Goal: Book appointment/travel/reservation

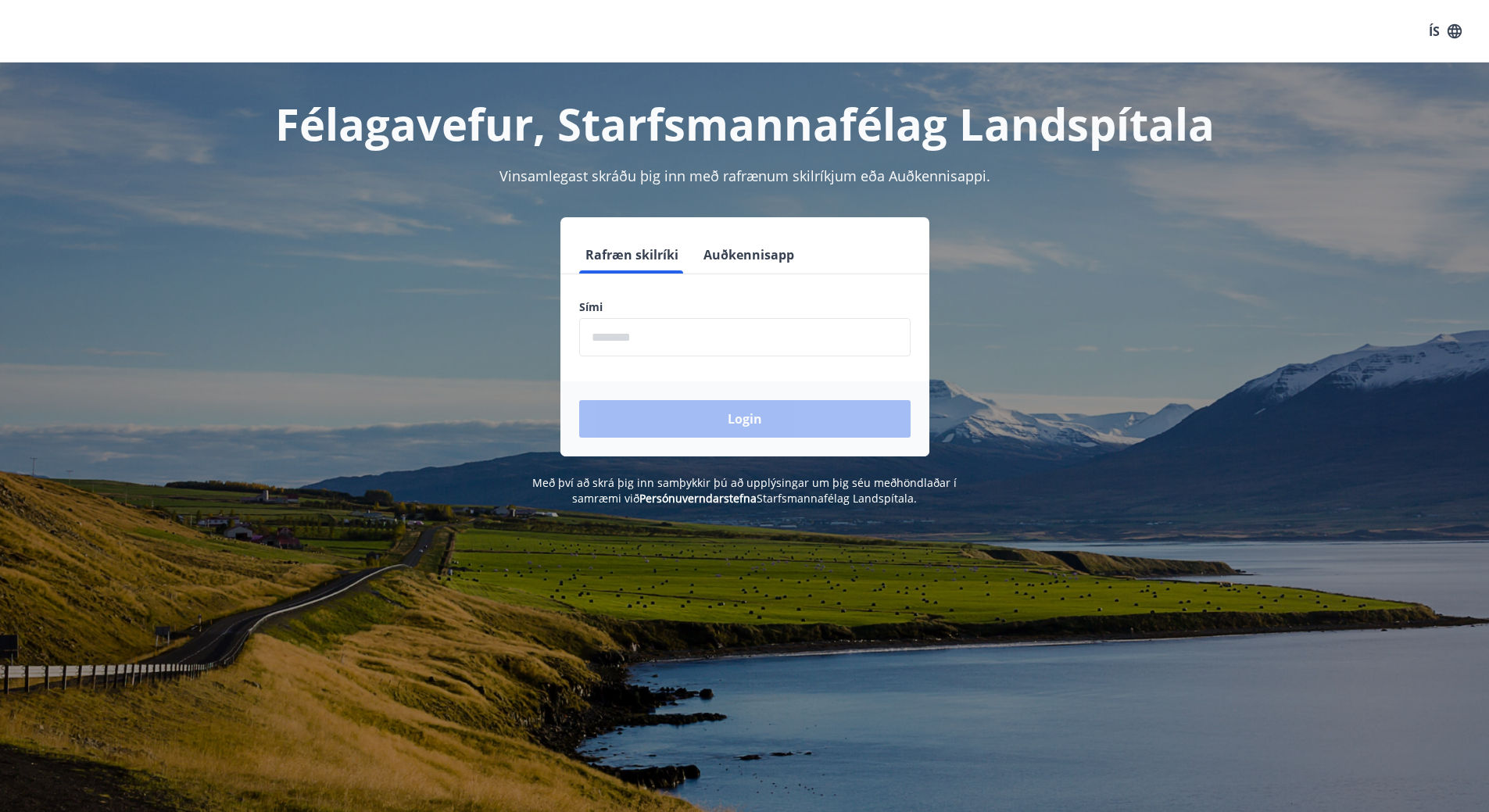
click at [602, 334] on input "phone" at bounding box center [745, 337] width 331 height 38
type input "********"
click at [699, 413] on button "Login" at bounding box center [745, 419] width 331 height 37
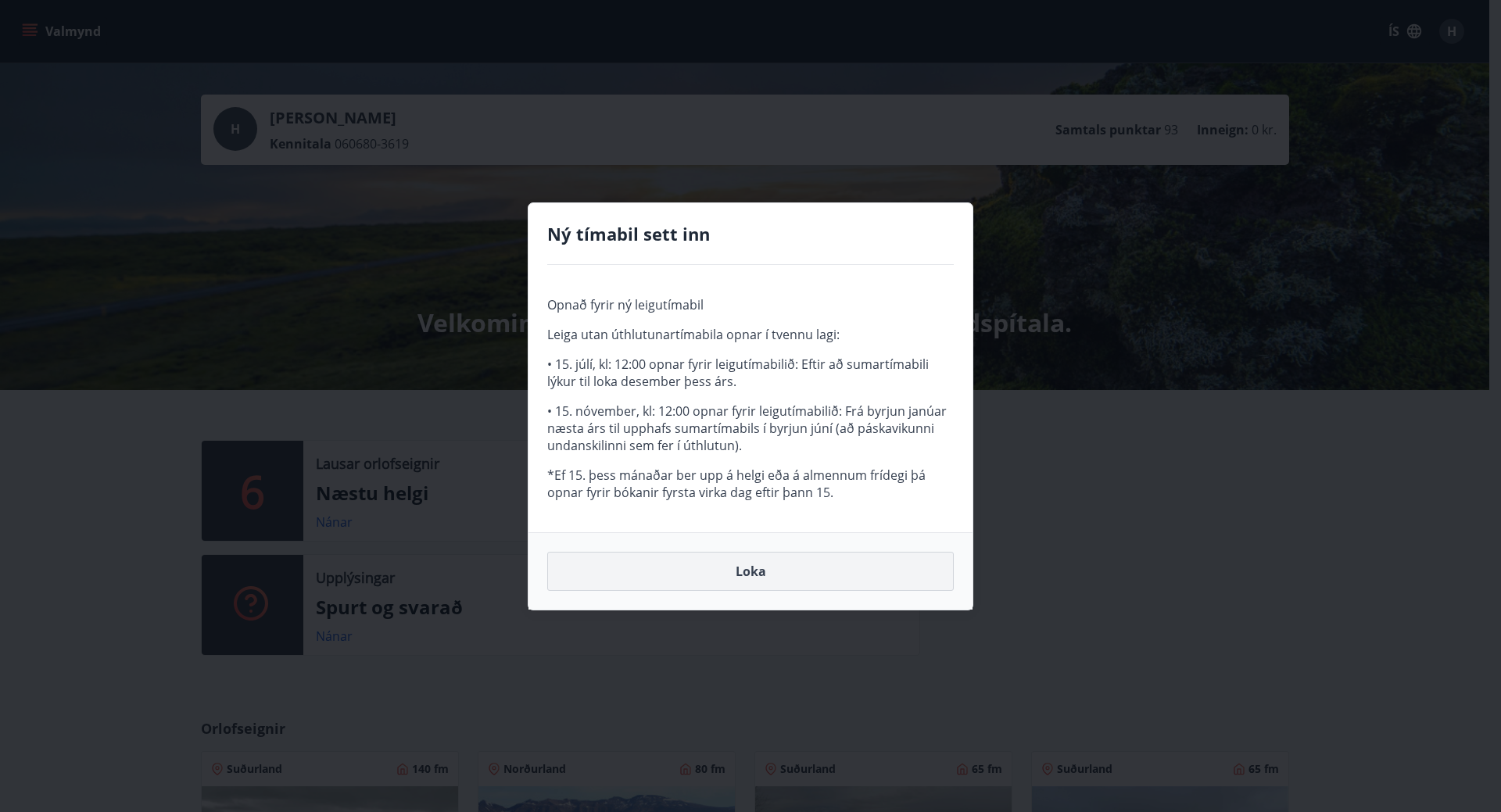
click at [731, 576] on button "Loka" at bounding box center [750, 572] width 406 height 39
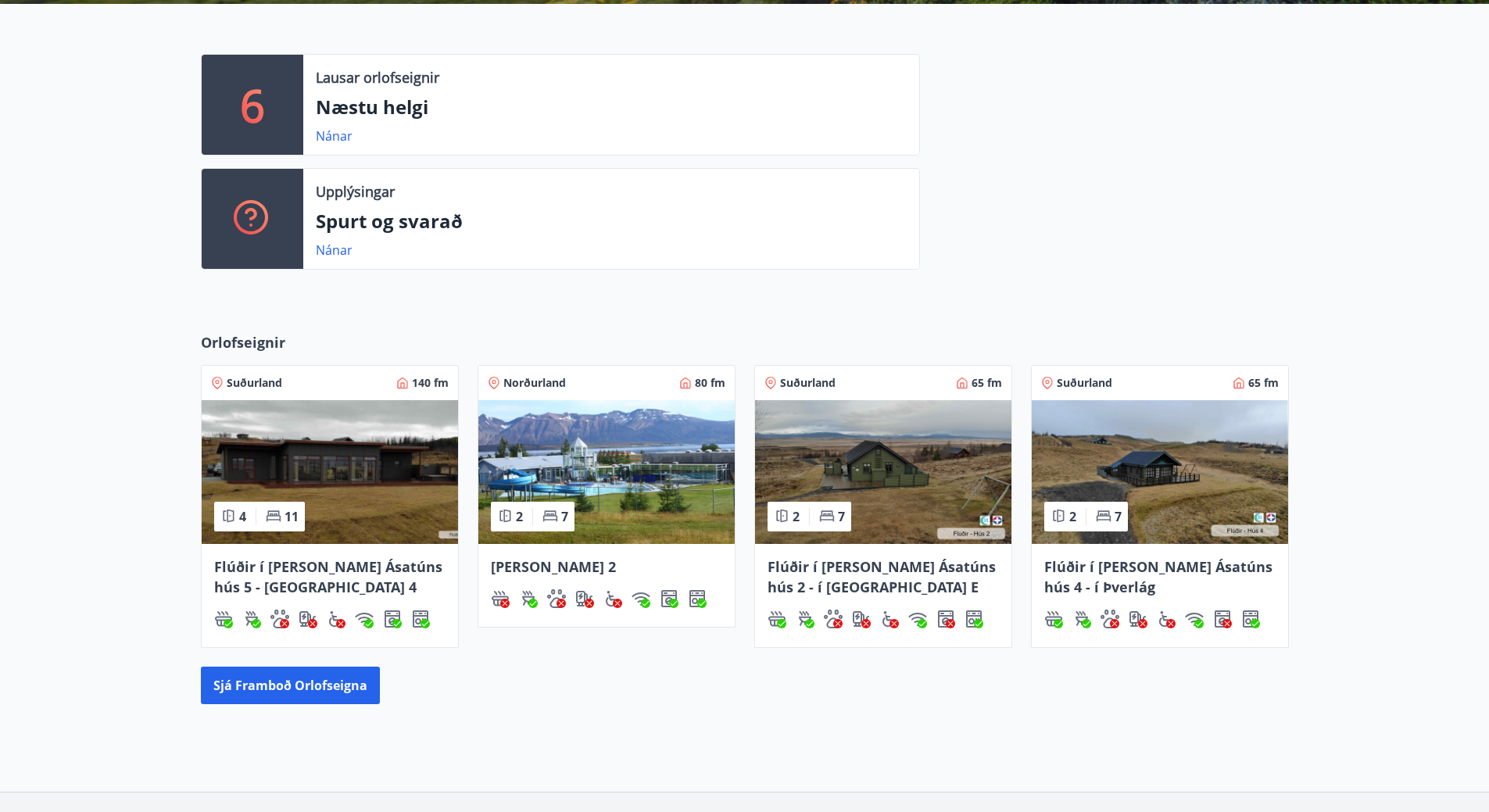
scroll to position [469, 0]
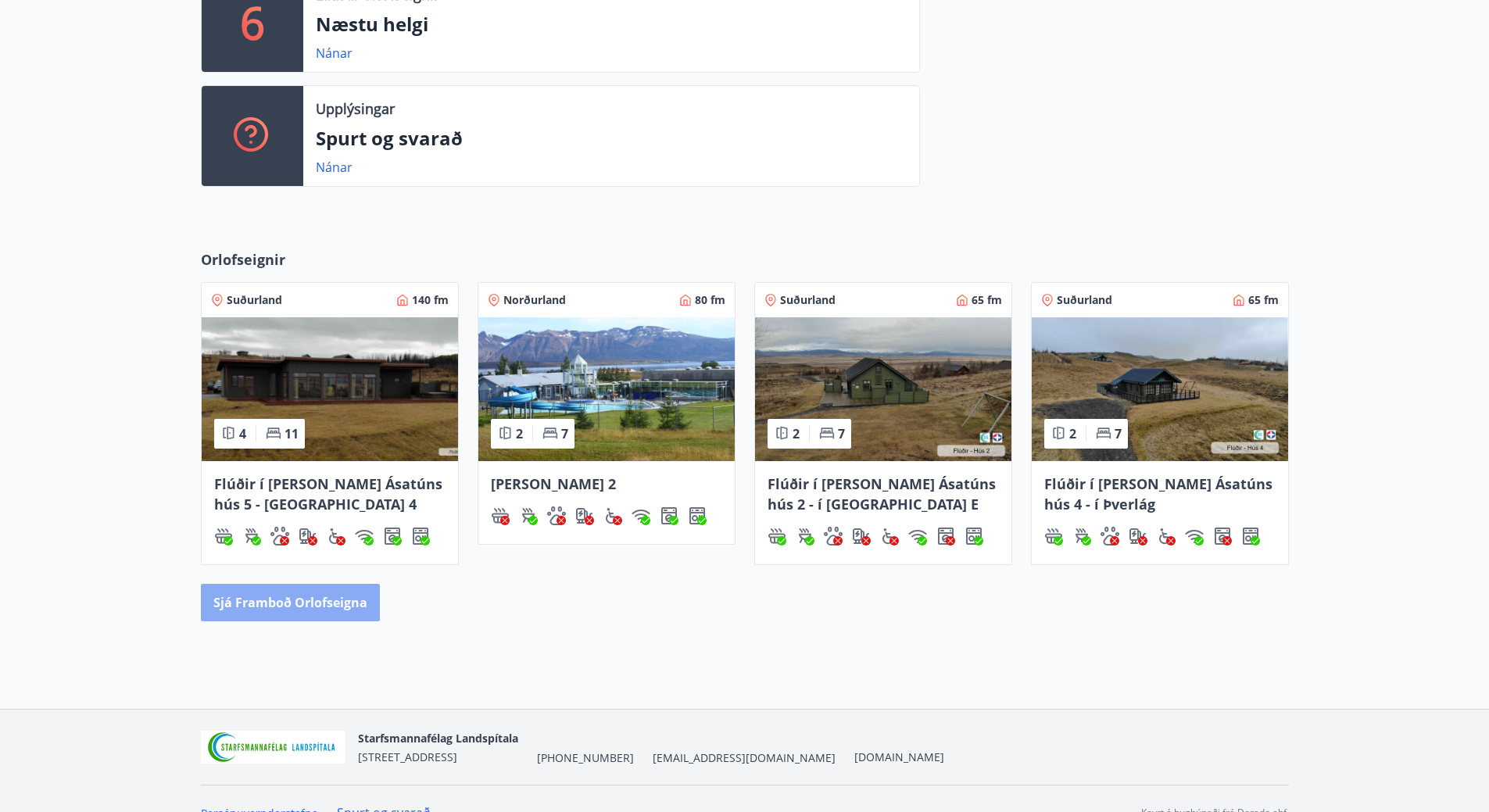
click at [288, 597] on button "Sjá framboð orlofseigna" at bounding box center [291, 603] width 179 height 37
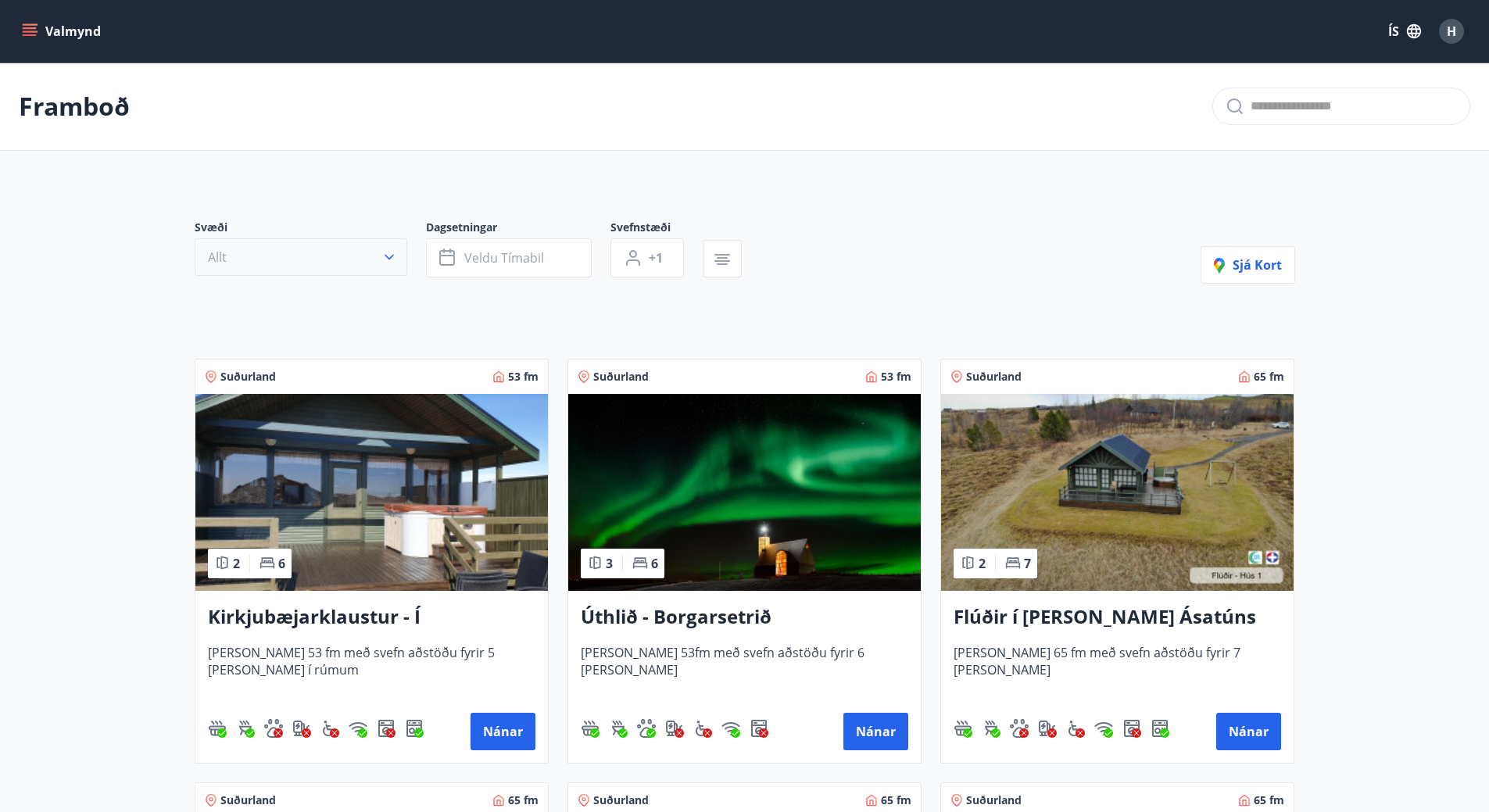
click at [386, 251] on icon "button" at bounding box center [389, 257] width 16 height 16
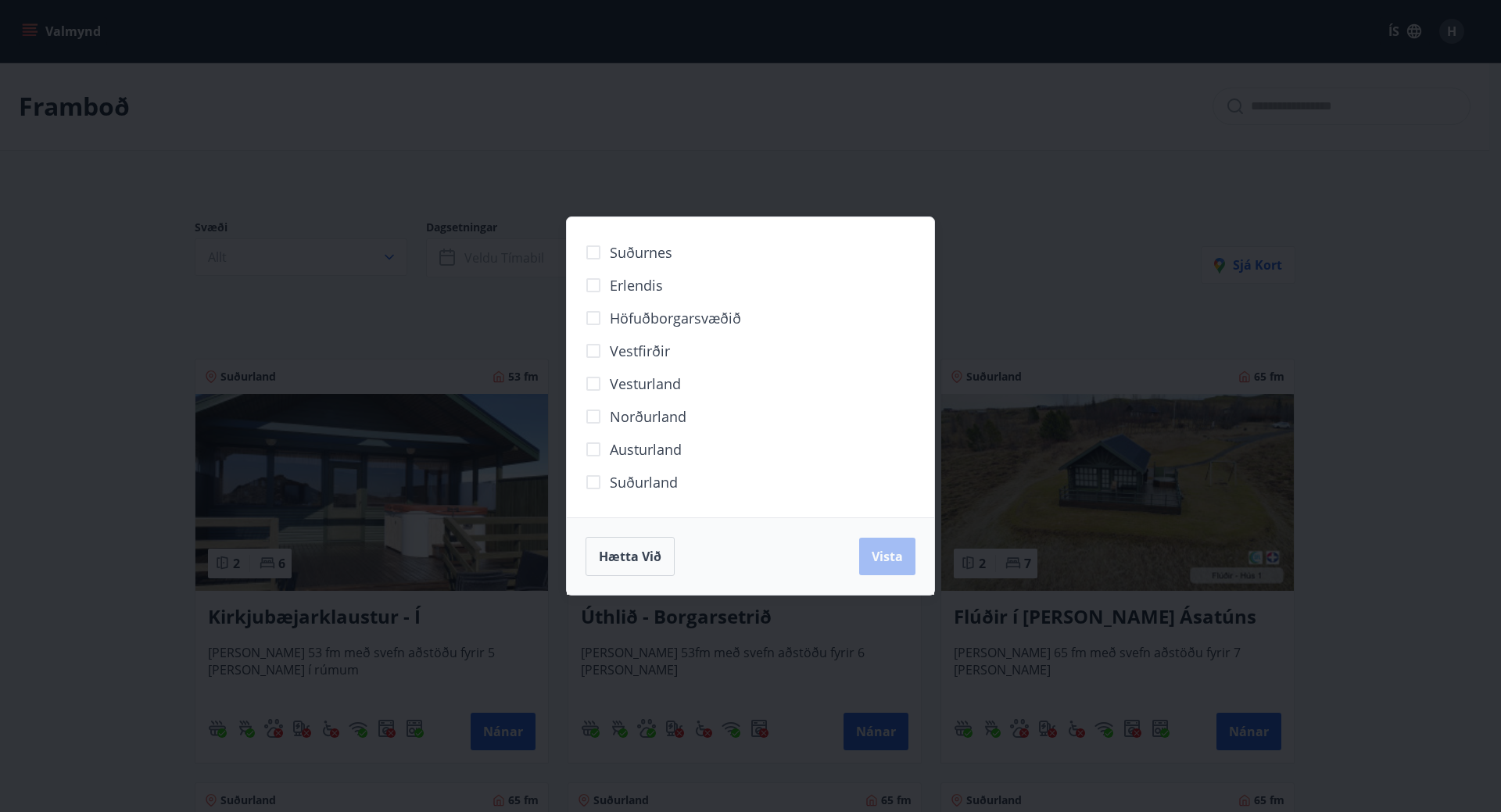
click at [884, 554] on div "Hætta við Vista" at bounding box center [750, 557] width 330 height 39
click at [1167, 237] on div "Suðurnes Erlendis Höfuðborgarsvæðið Vestfirðir Vesturland Norðurland Austurland…" at bounding box center [750, 406] width 1501 height 812
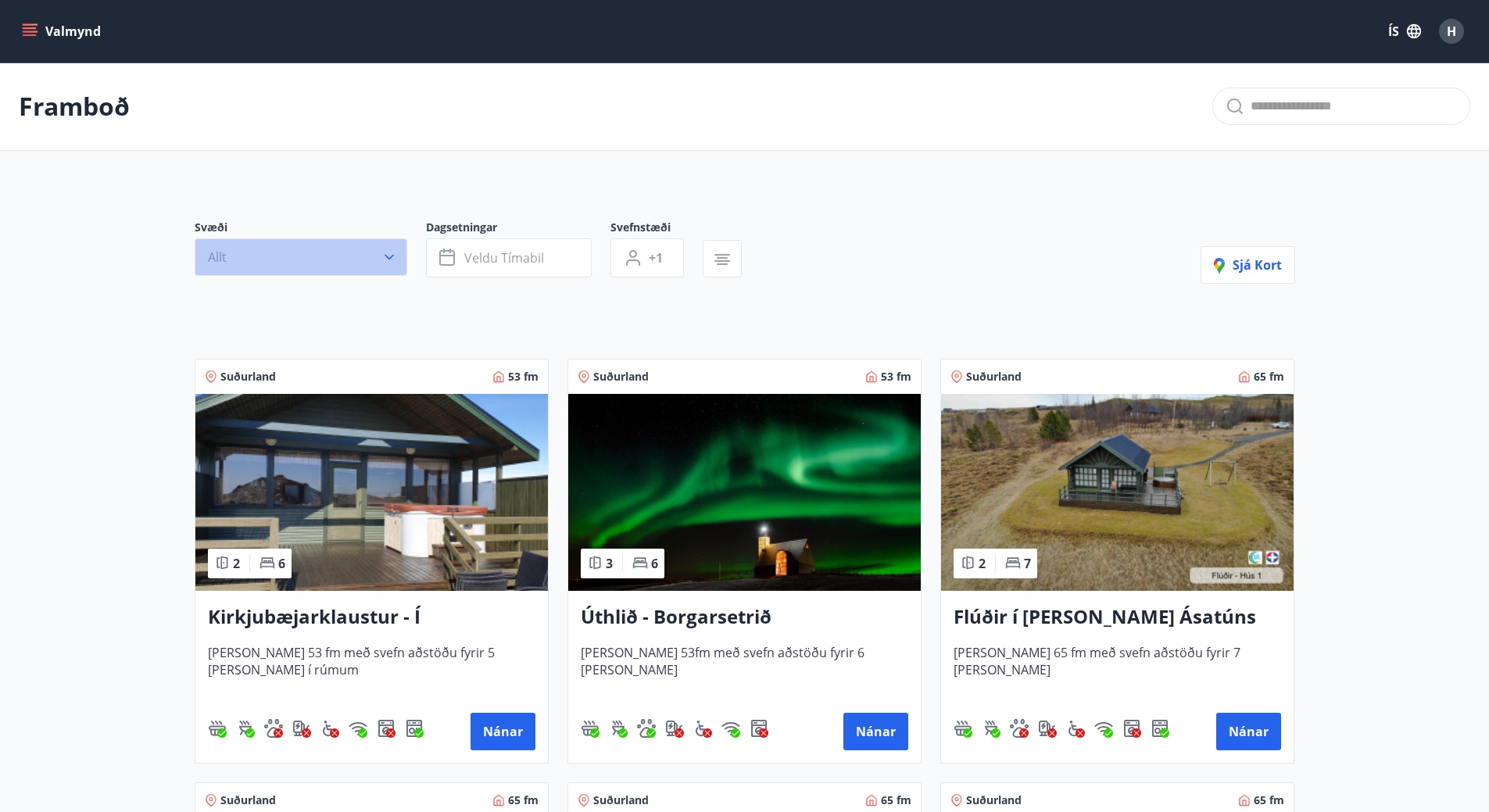
click at [376, 258] on button "Allt" at bounding box center [302, 257] width 213 height 37
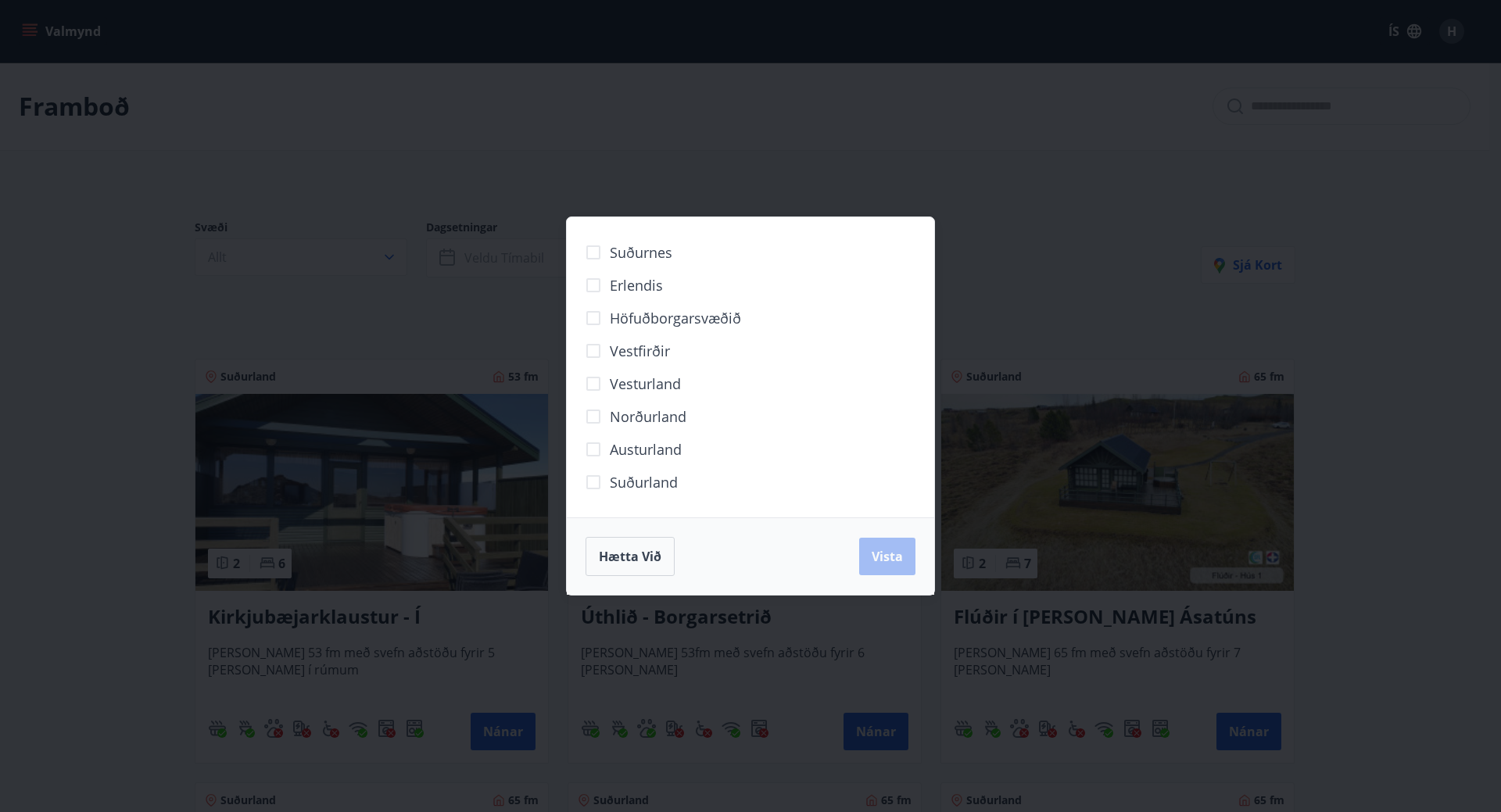
click at [639, 280] on span "Erlendis" at bounding box center [637, 285] width 53 height 21
click at [890, 554] on span "Vista" at bounding box center [887, 556] width 32 height 17
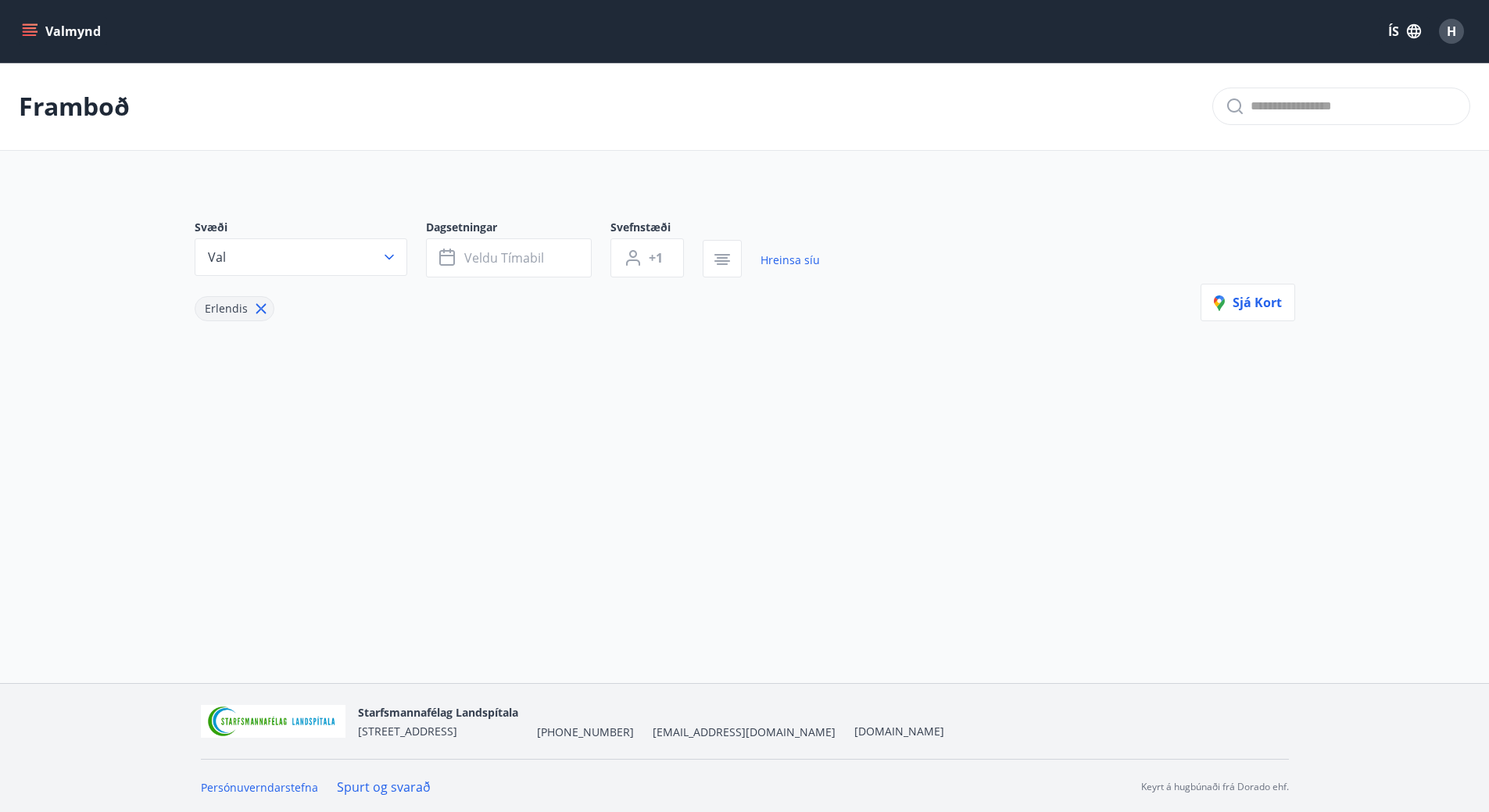
click at [256, 308] on icon at bounding box center [260, 308] width 17 height 17
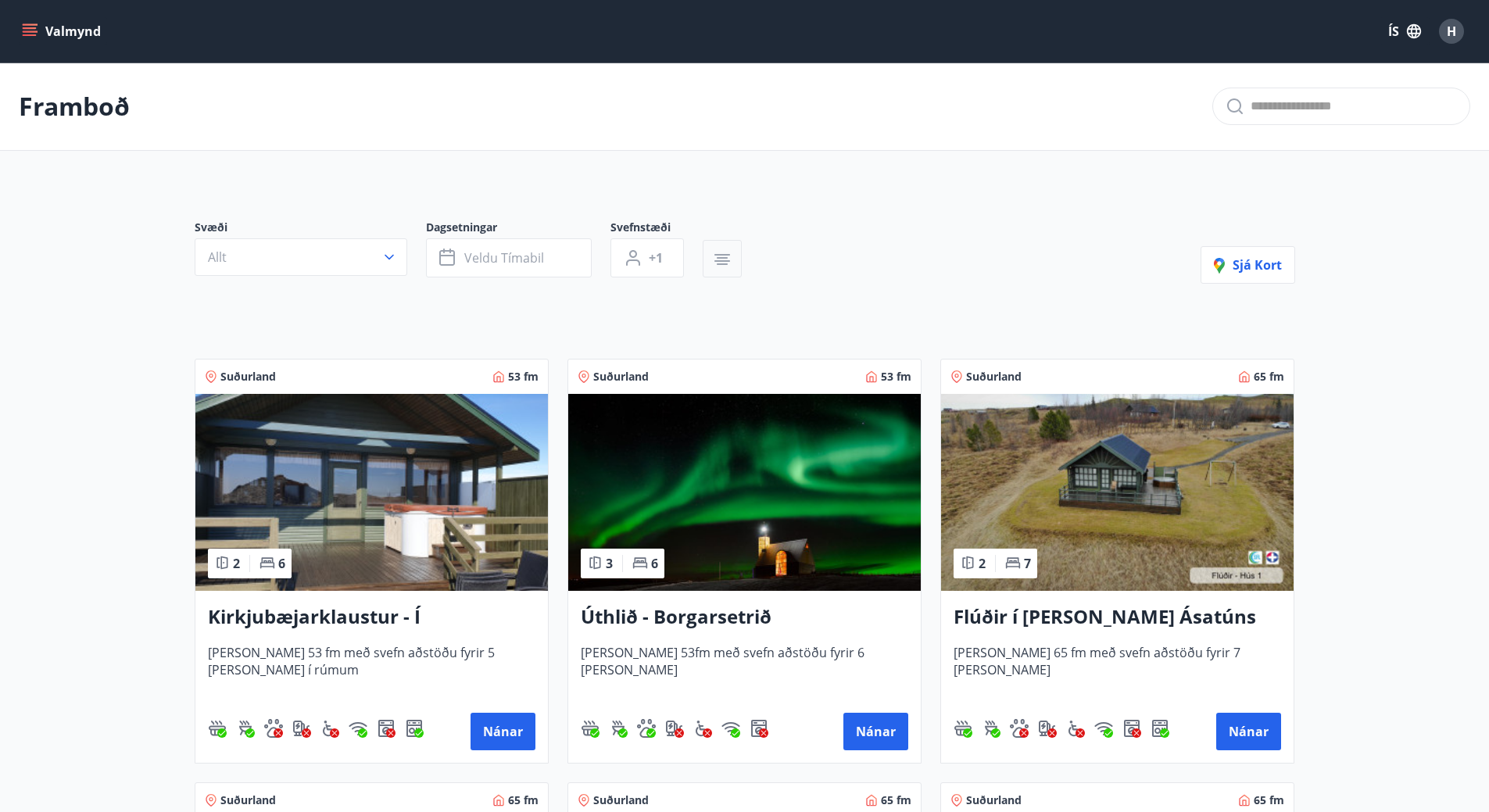
click at [714, 259] on icon "button" at bounding box center [721, 259] width 19 height 19
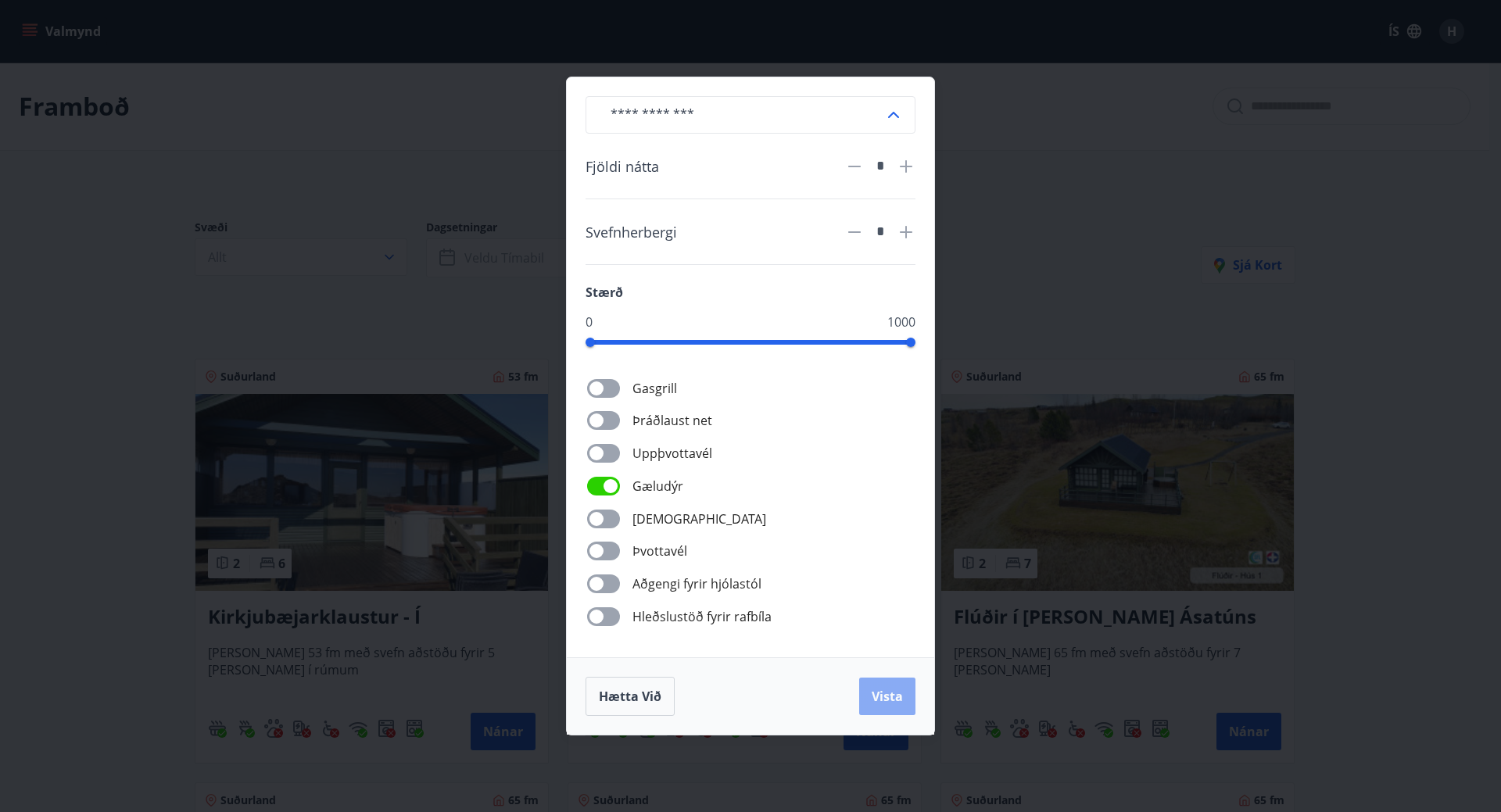
click at [881, 690] on span "Vista" at bounding box center [887, 696] width 32 height 17
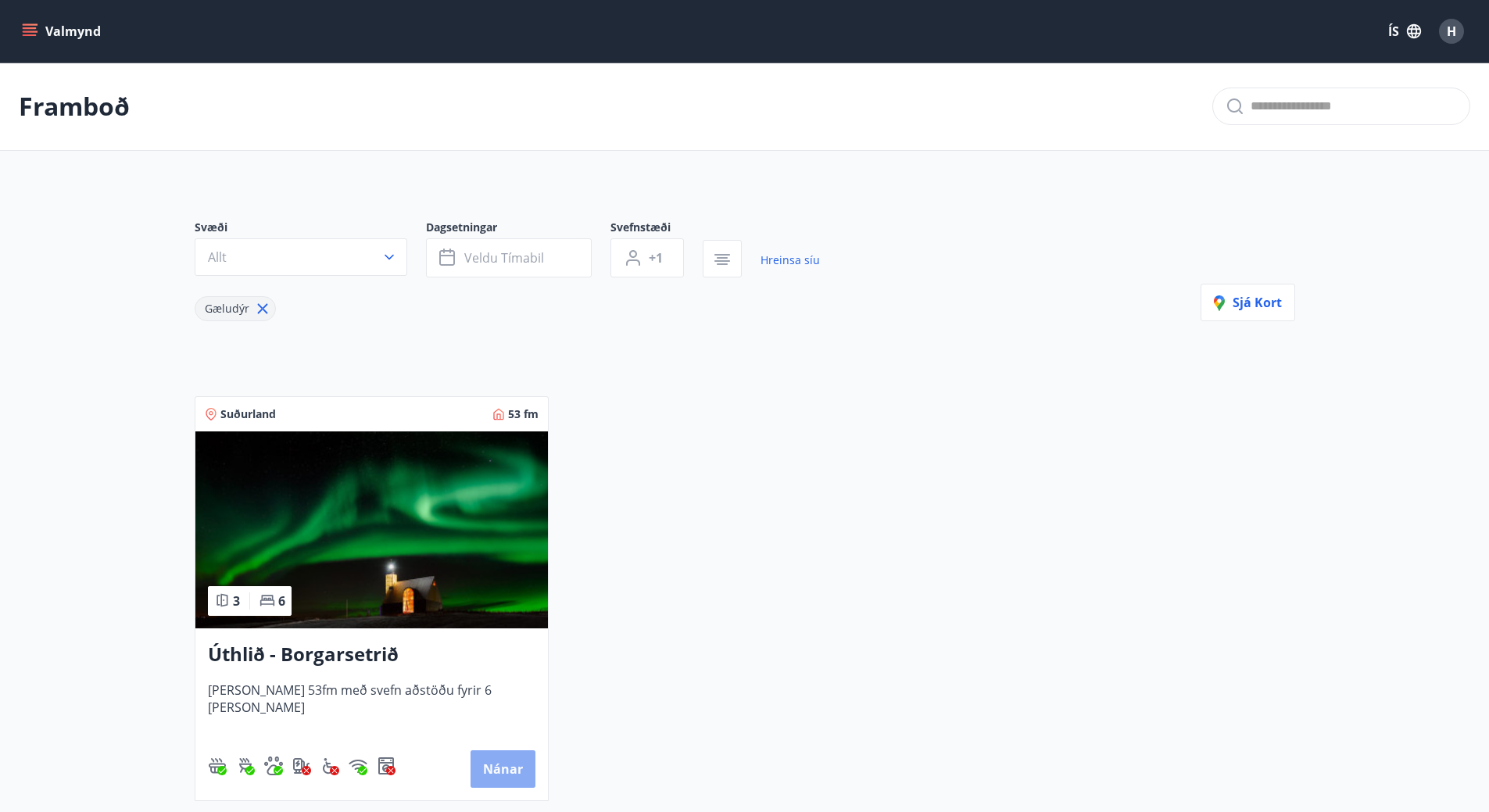
click at [502, 760] on button "Nánar" at bounding box center [504, 769] width 65 height 37
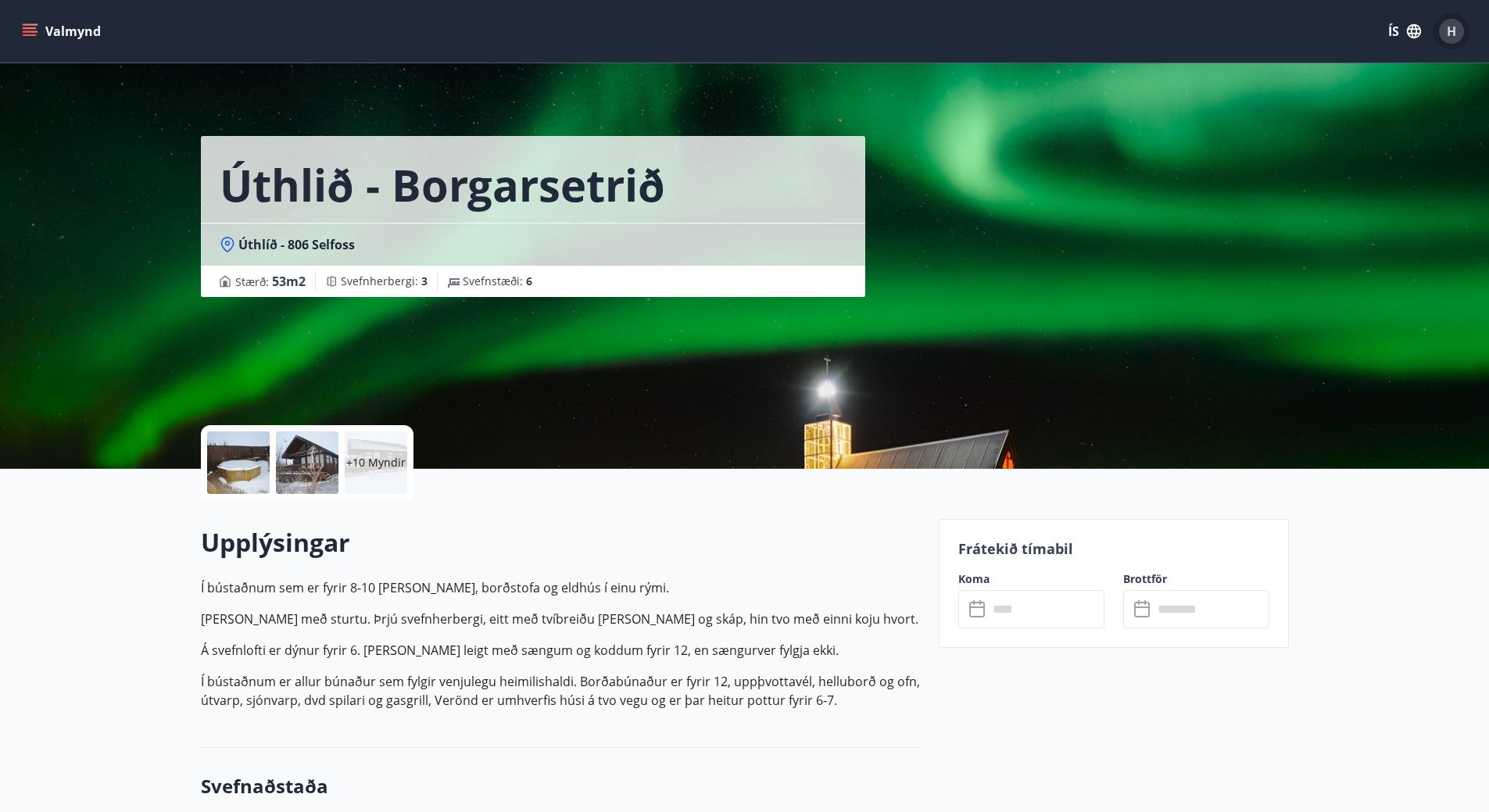
click at [1460, 27] on div "H" at bounding box center [1451, 31] width 25 height 25
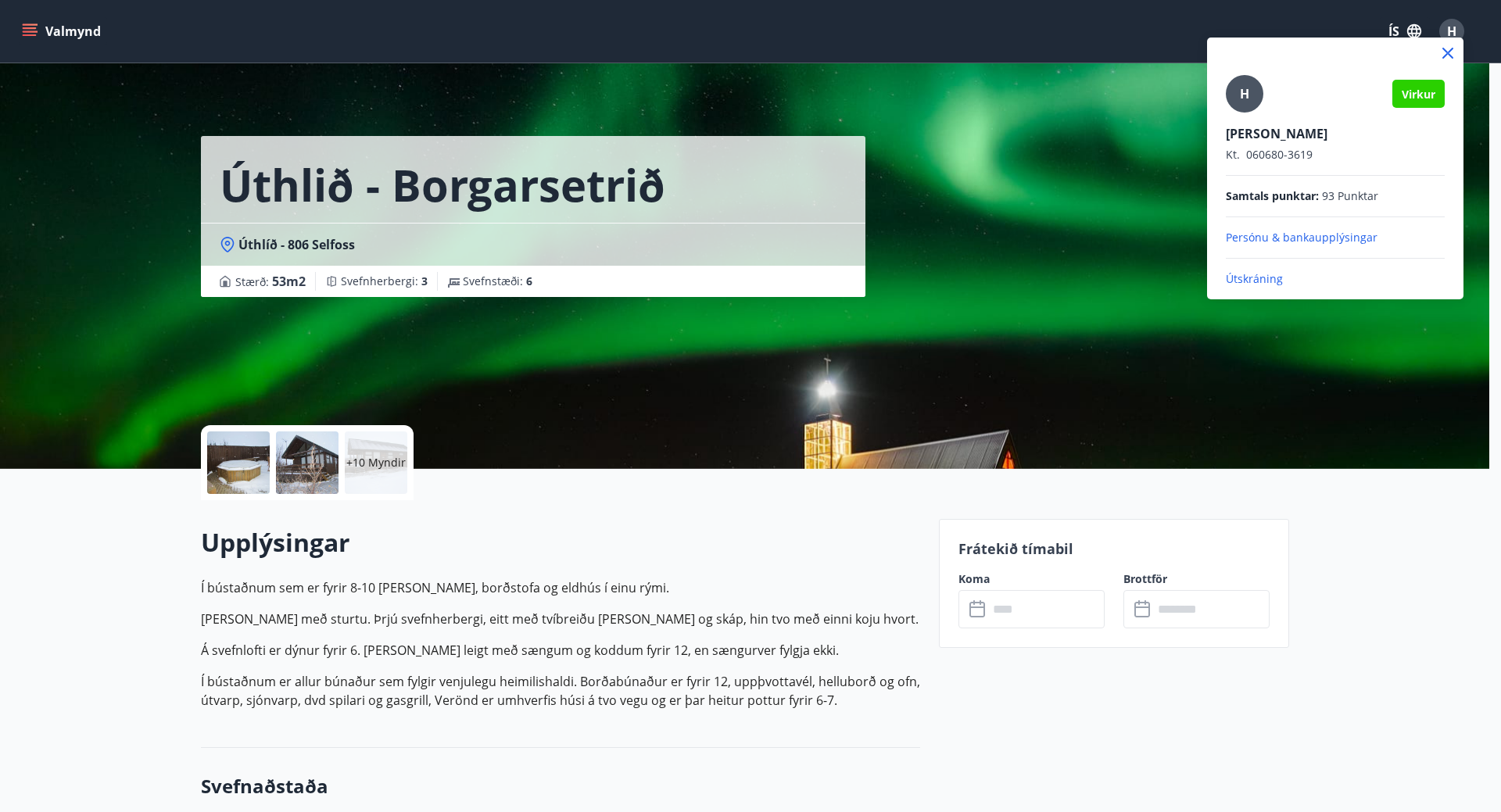
click at [1461, 27] on div at bounding box center [750, 406] width 1501 height 812
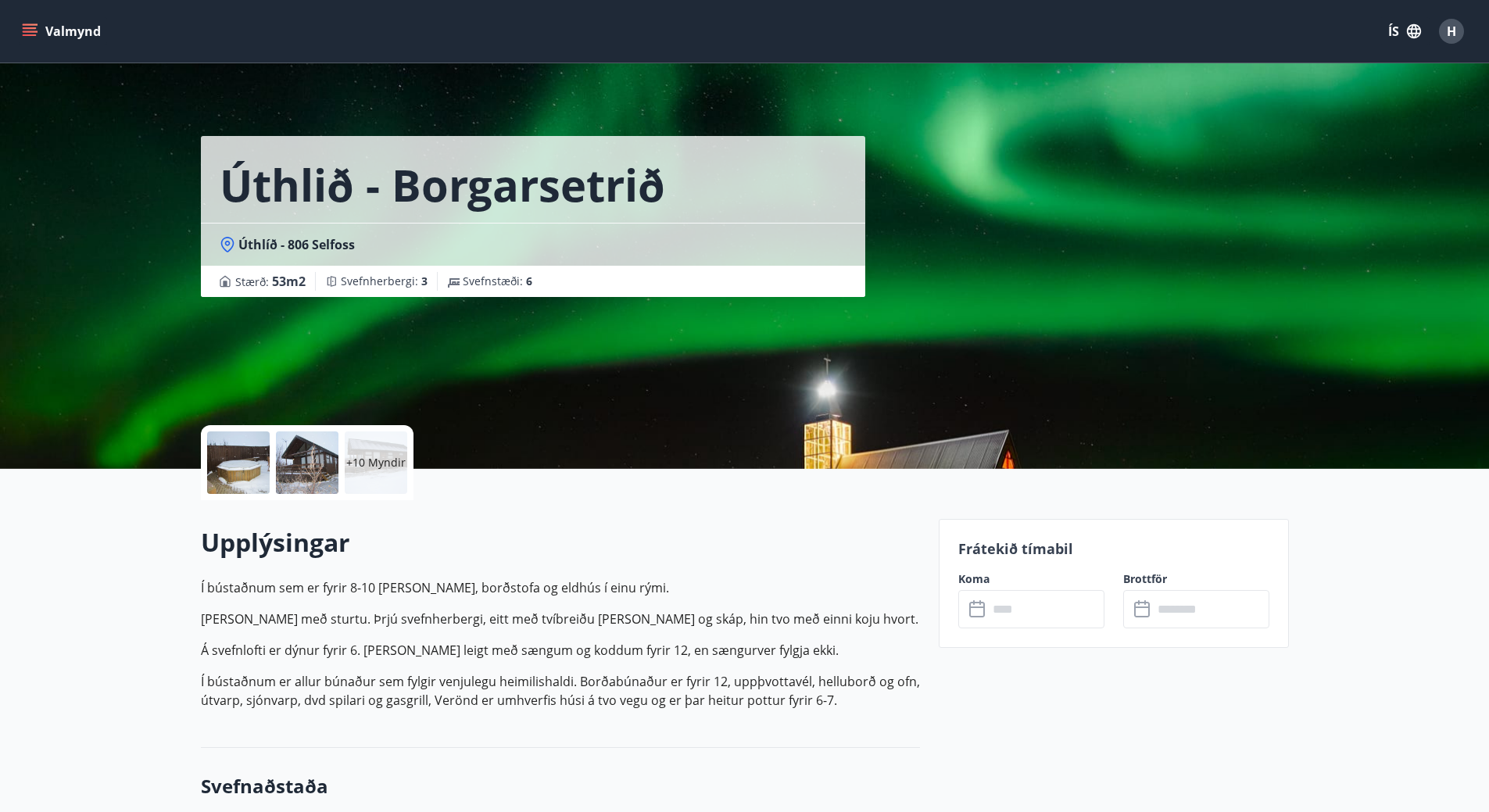
click at [43, 25] on button "Valmynd" at bounding box center [63, 31] width 89 height 29
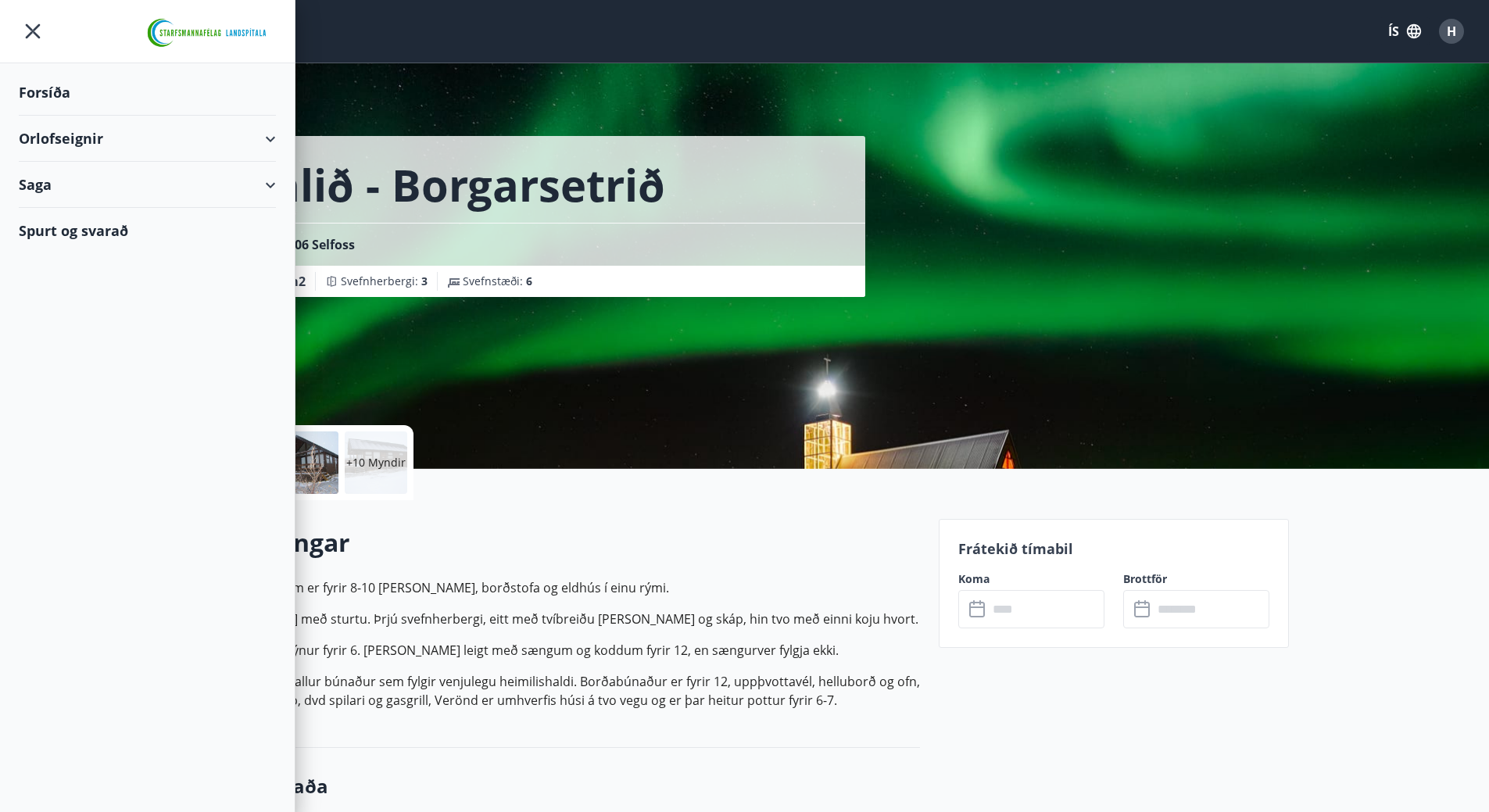
click at [60, 138] on div "Orlofseignir" at bounding box center [147, 138] width 257 height 46
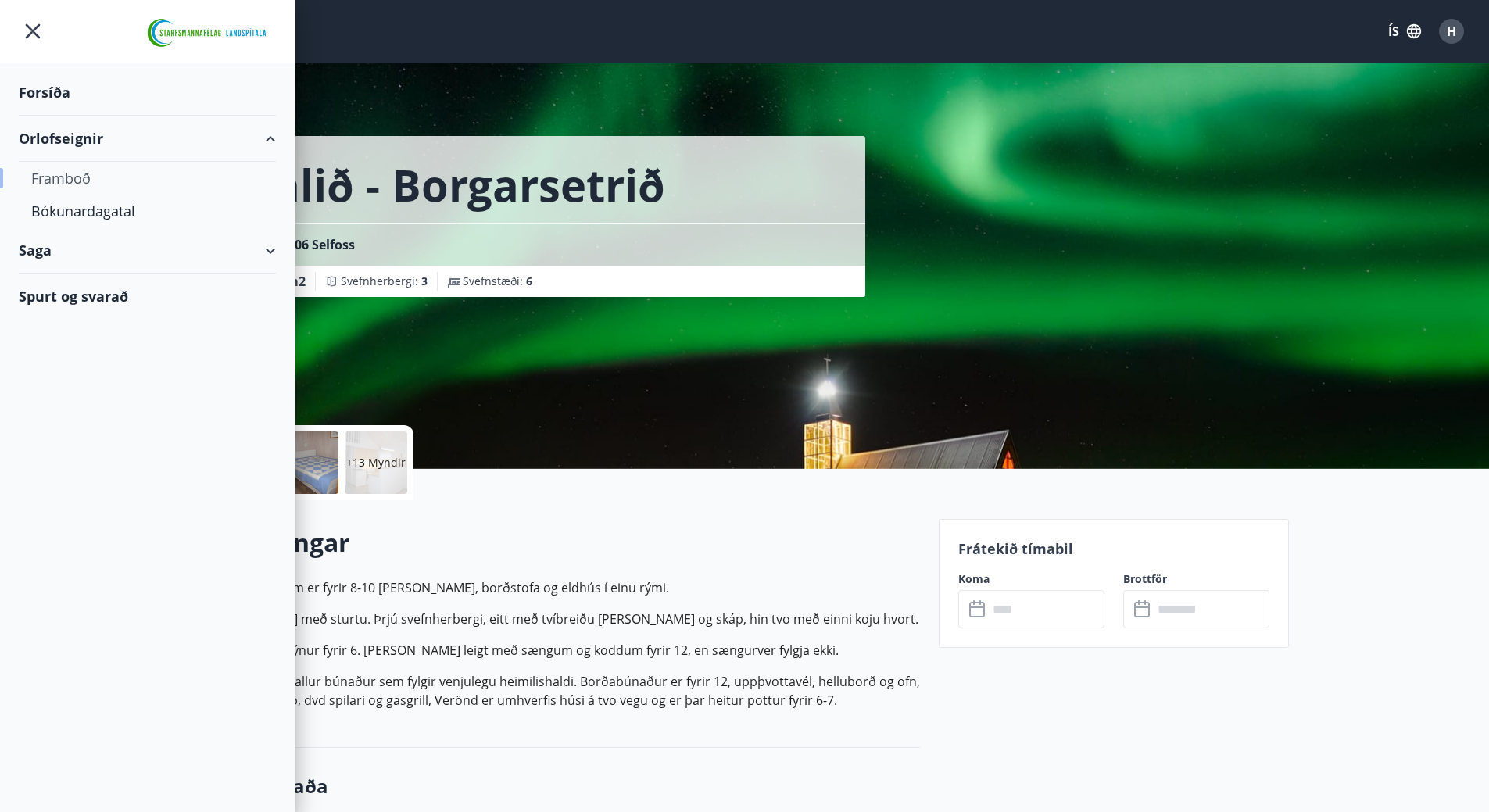
click at [70, 174] on div "Framboð" at bounding box center [148, 177] width 233 height 33
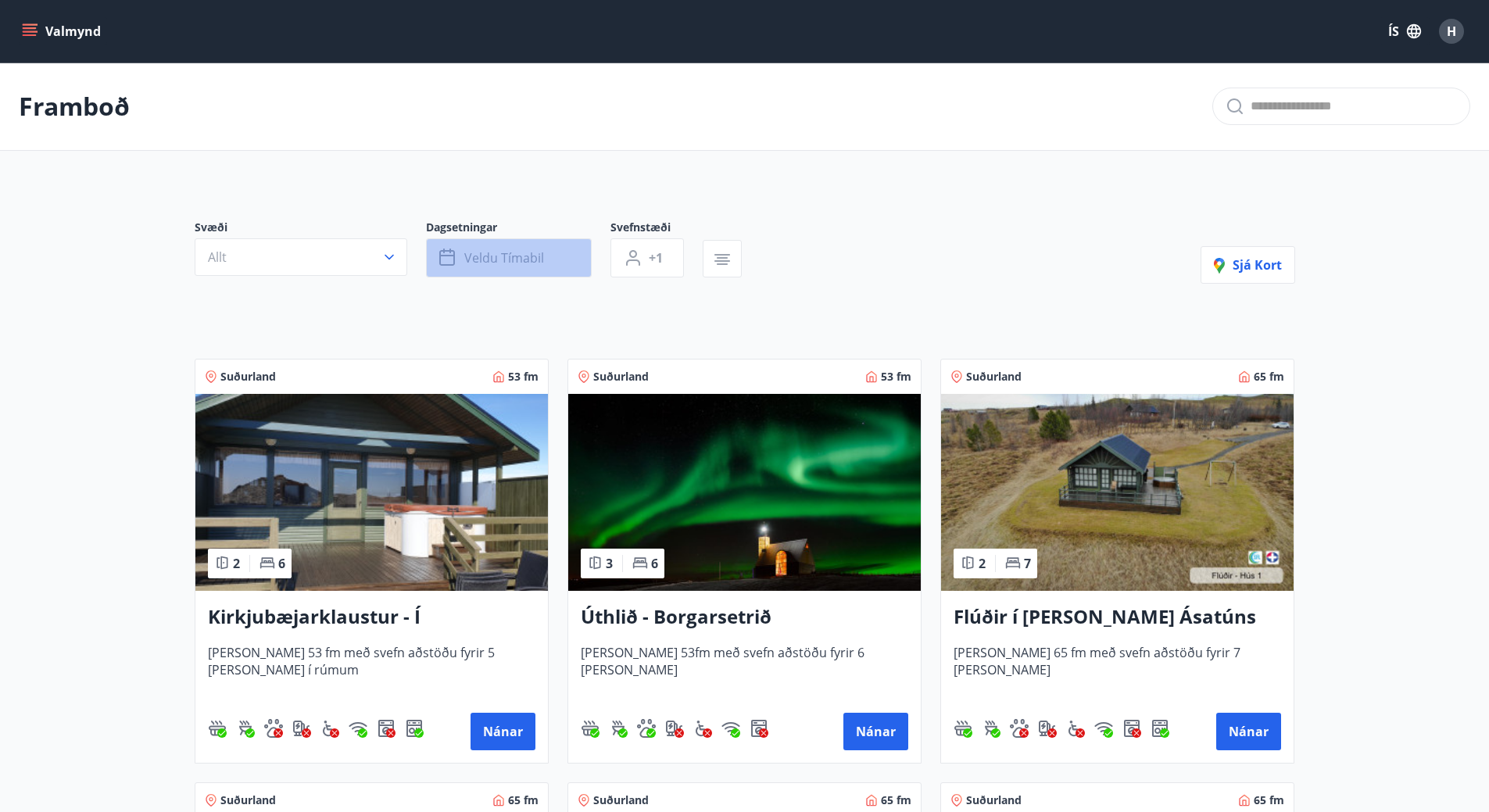
click at [535, 259] on span "Veldu tímabil" at bounding box center [504, 257] width 80 height 17
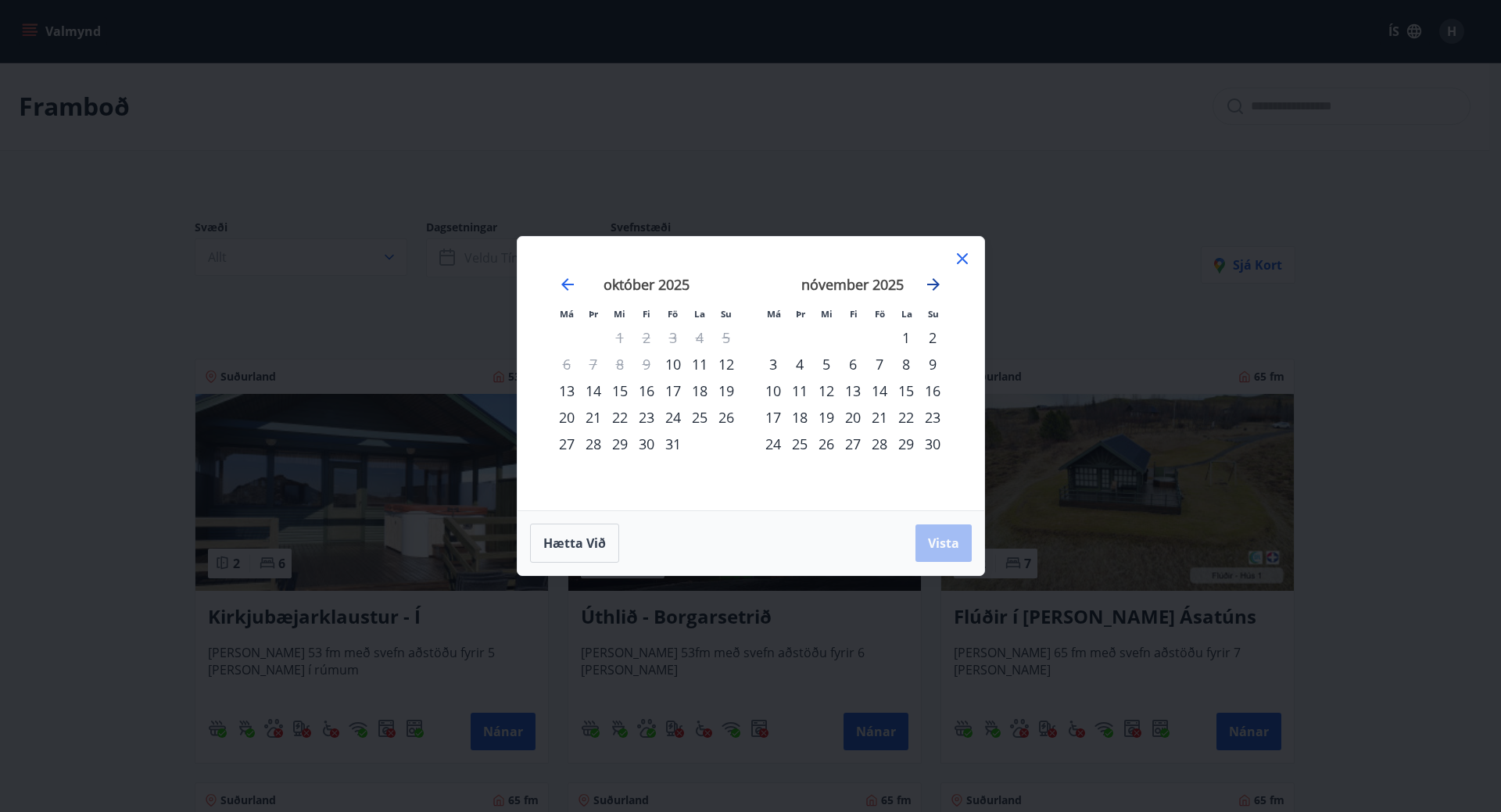
click at [927, 278] on icon "Move forward to switch to the next month." at bounding box center [933, 284] width 19 height 19
click at [879, 386] on div "19" at bounding box center [879, 390] width 27 height 27
click at [954, 538] on span "Vista" at bounding box center [944, 543] width 32 height 17
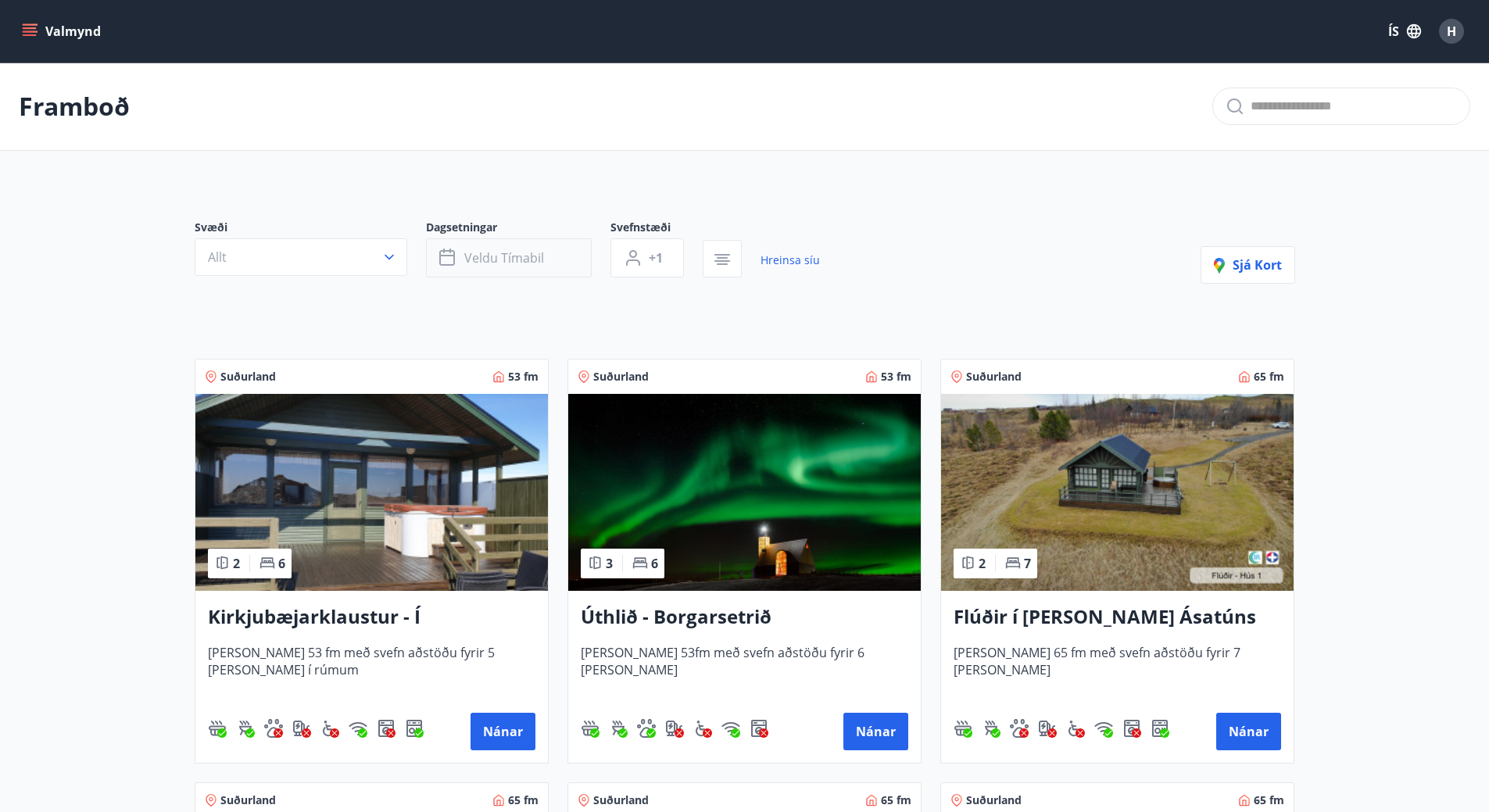
click at [561, 260] on button "Veldu tímabil" at bounding box center [508, 258] width 166 height 39
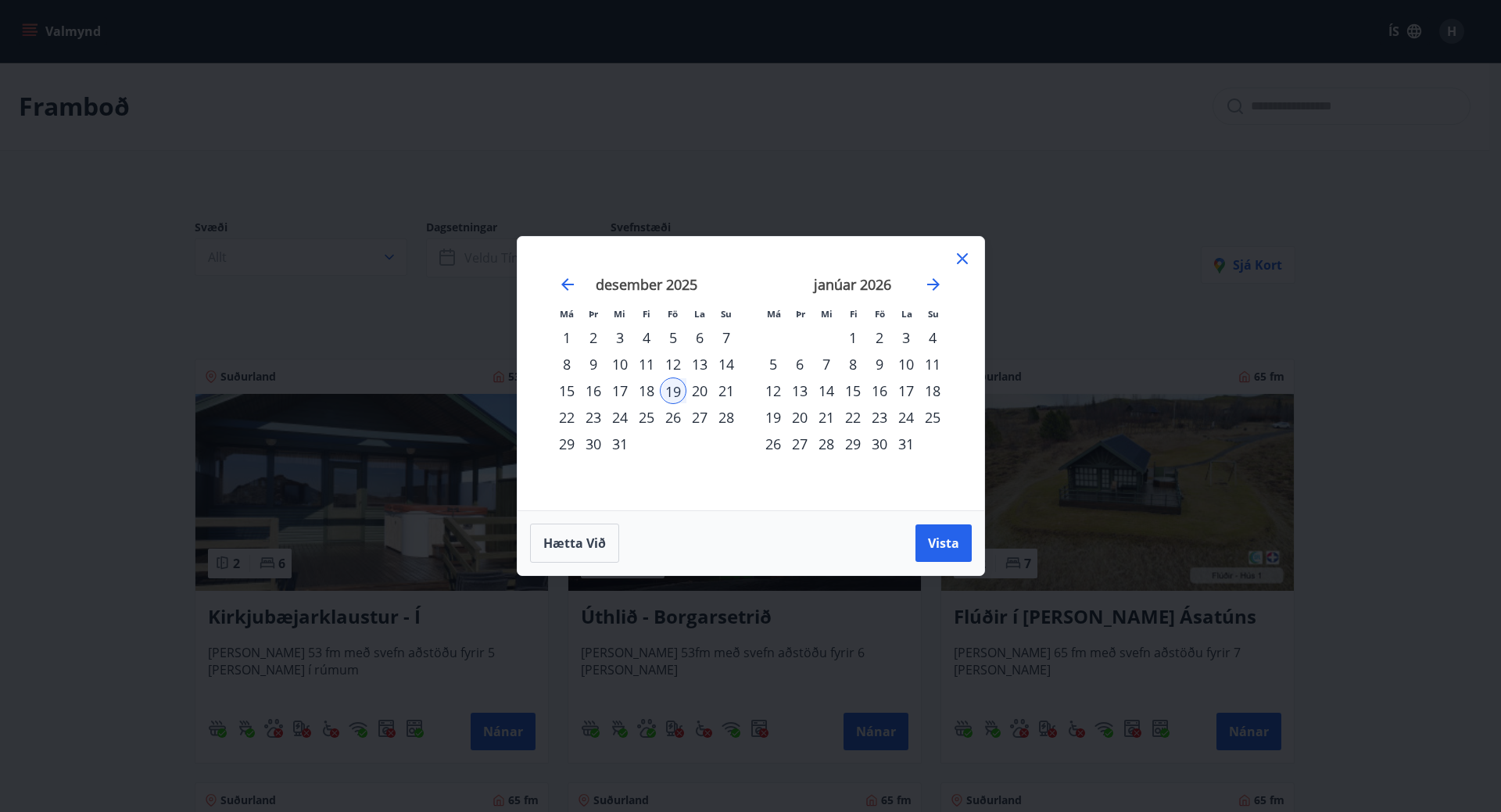
click at [675, 414] on div "26" at bounding box center [672, 417] width 27 height 27
click at [931, 539] on span "Vista" at bounding box center [944, 543] width 32 height 17
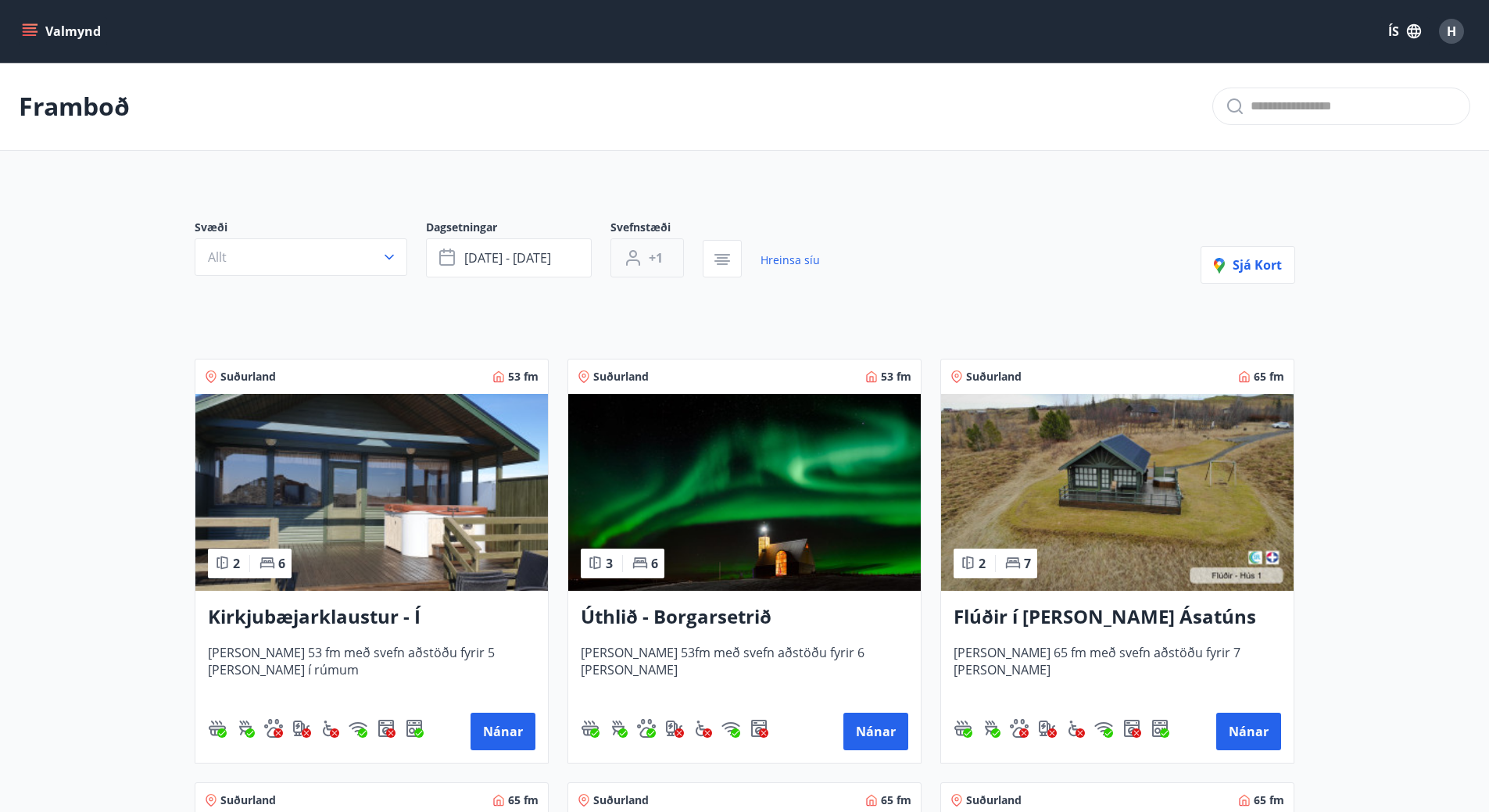
click at [653, 254] on span "+1" at bounding box center [655, 257] width 14 height 17
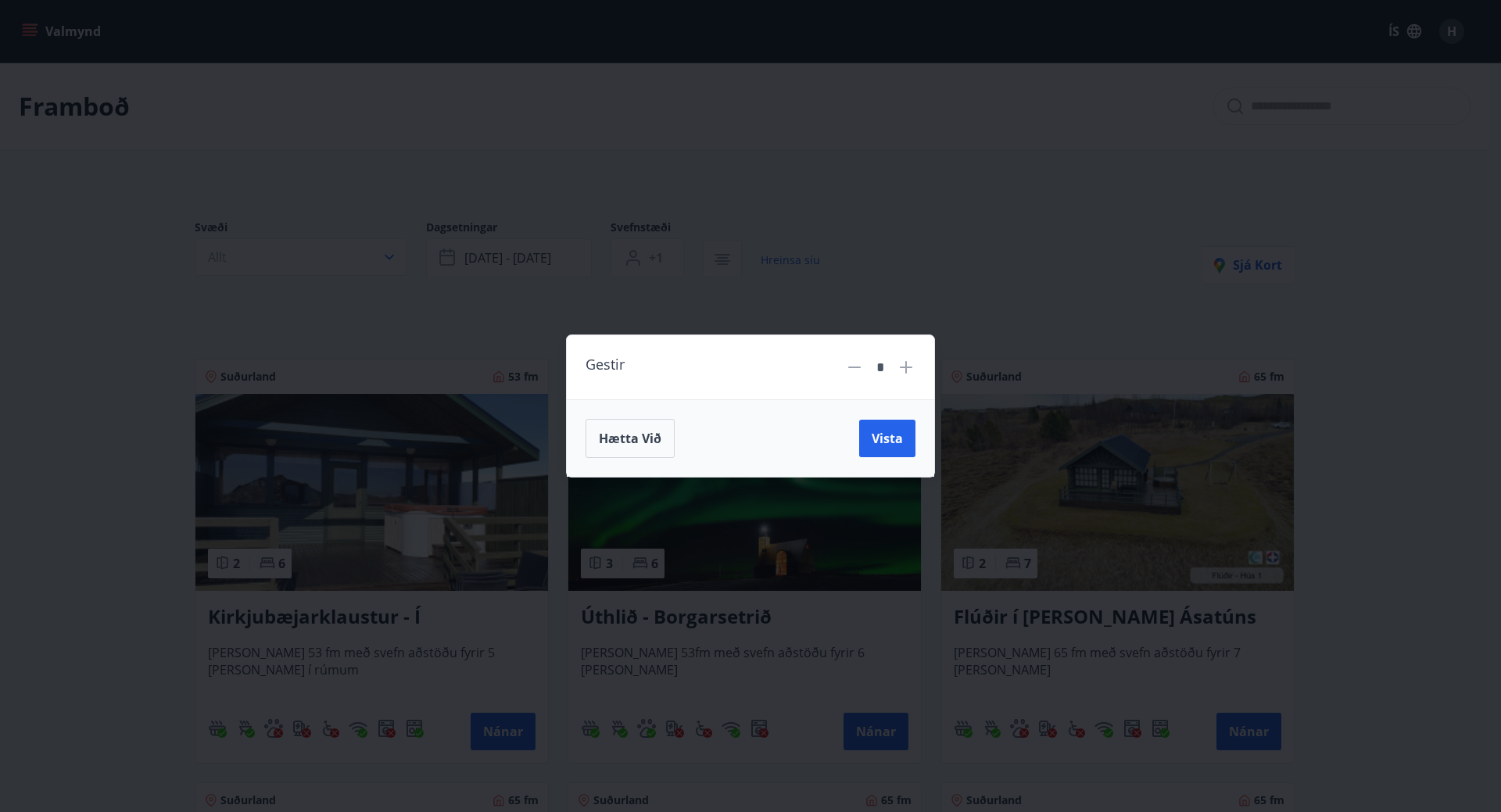
click at [902, 365] on icon at bounding box center [906, 367] width 19 height 19
type input "*"
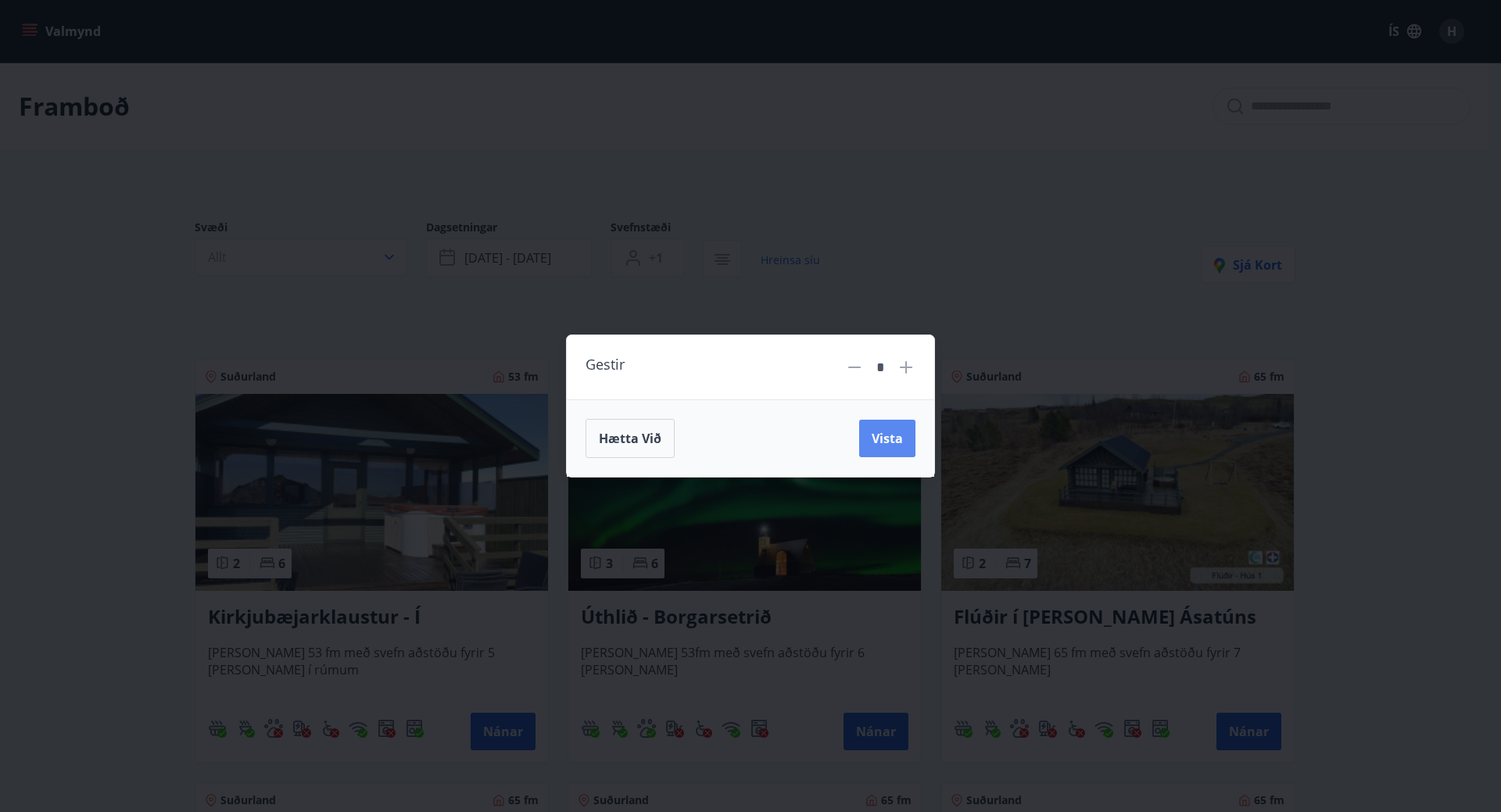
click at [870, 428] on button "Vista" at bounding box center [887, 439] width 56 height 37
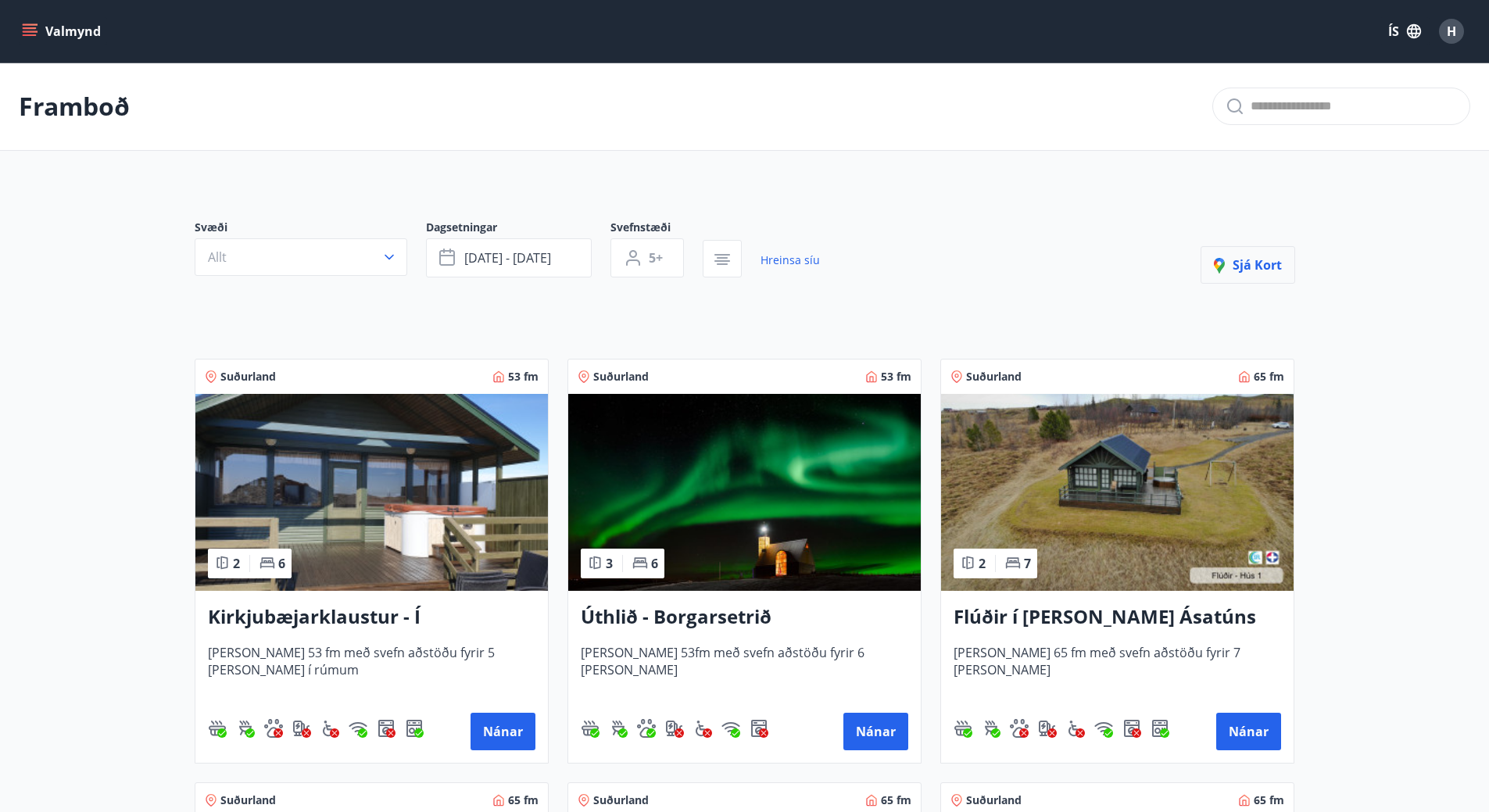
click at [1253, 263] on span "Sjá kort" at bounding box center [1248, 264] width 68 height 17
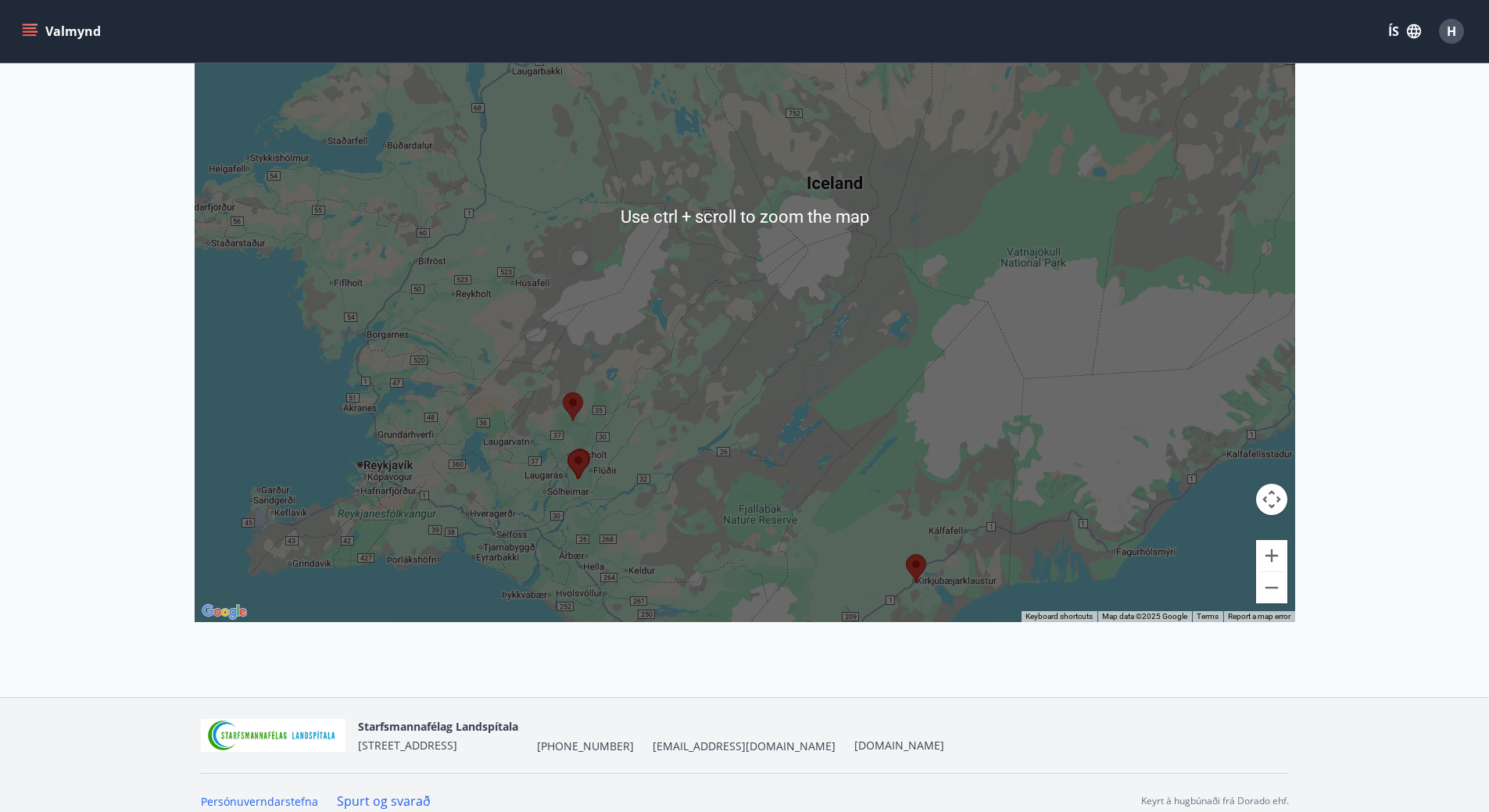
scroll to position [440, 0]
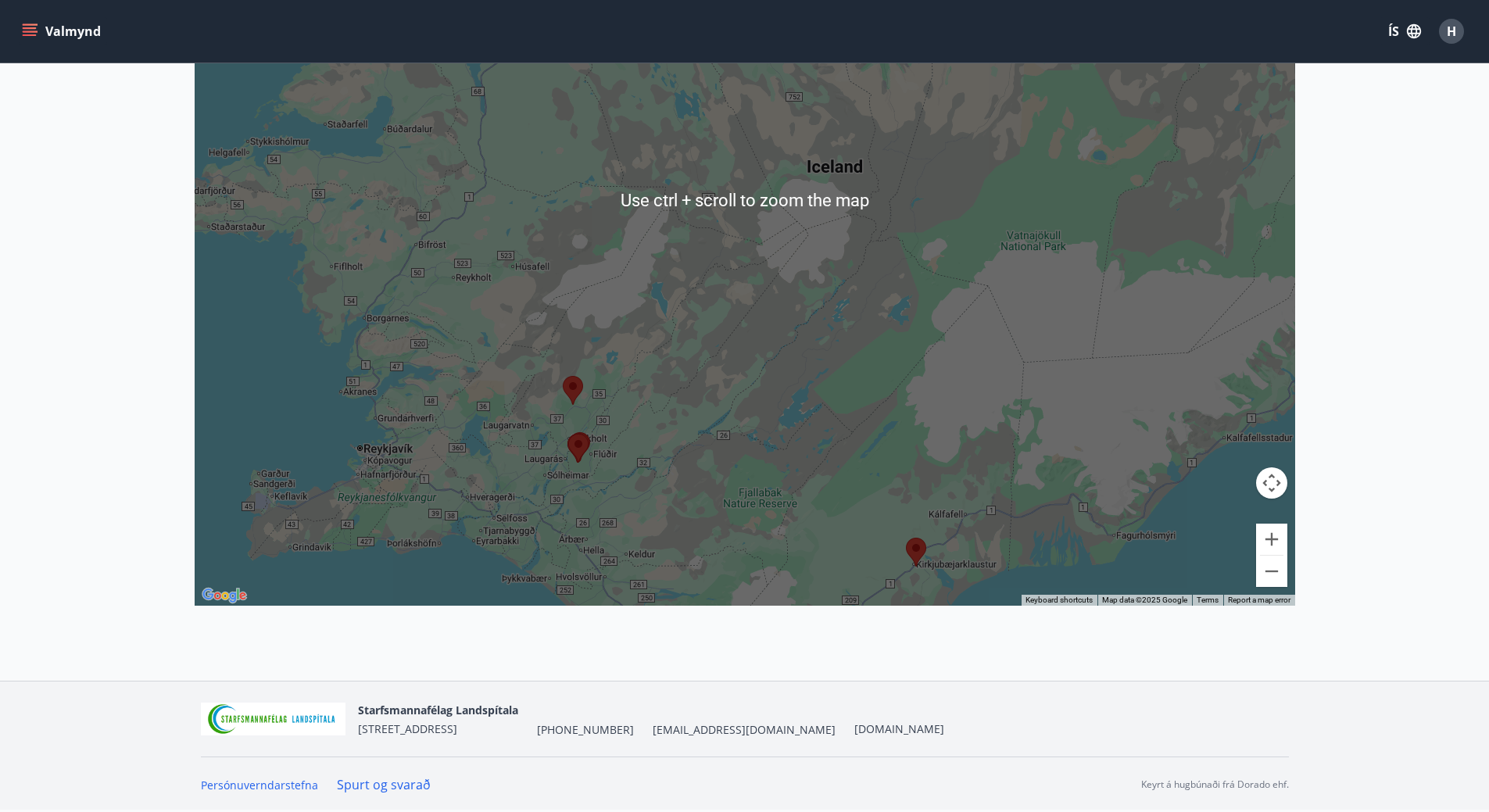
click at [563, 376] on area at bounding box center [563, 376] width 0 height 0
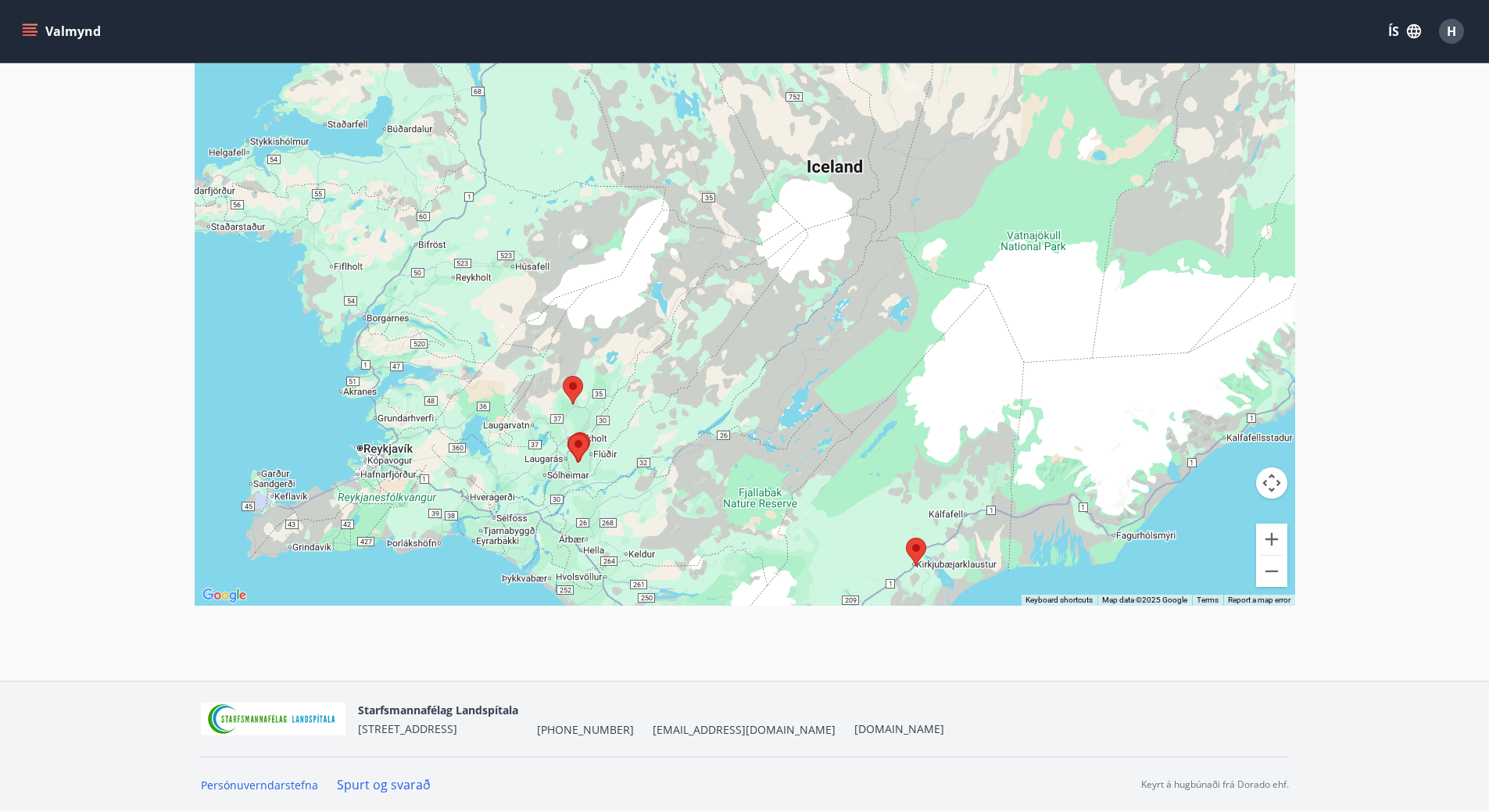
click at [563, 376] on area at bounding box center [563, 376] width 0 height 0
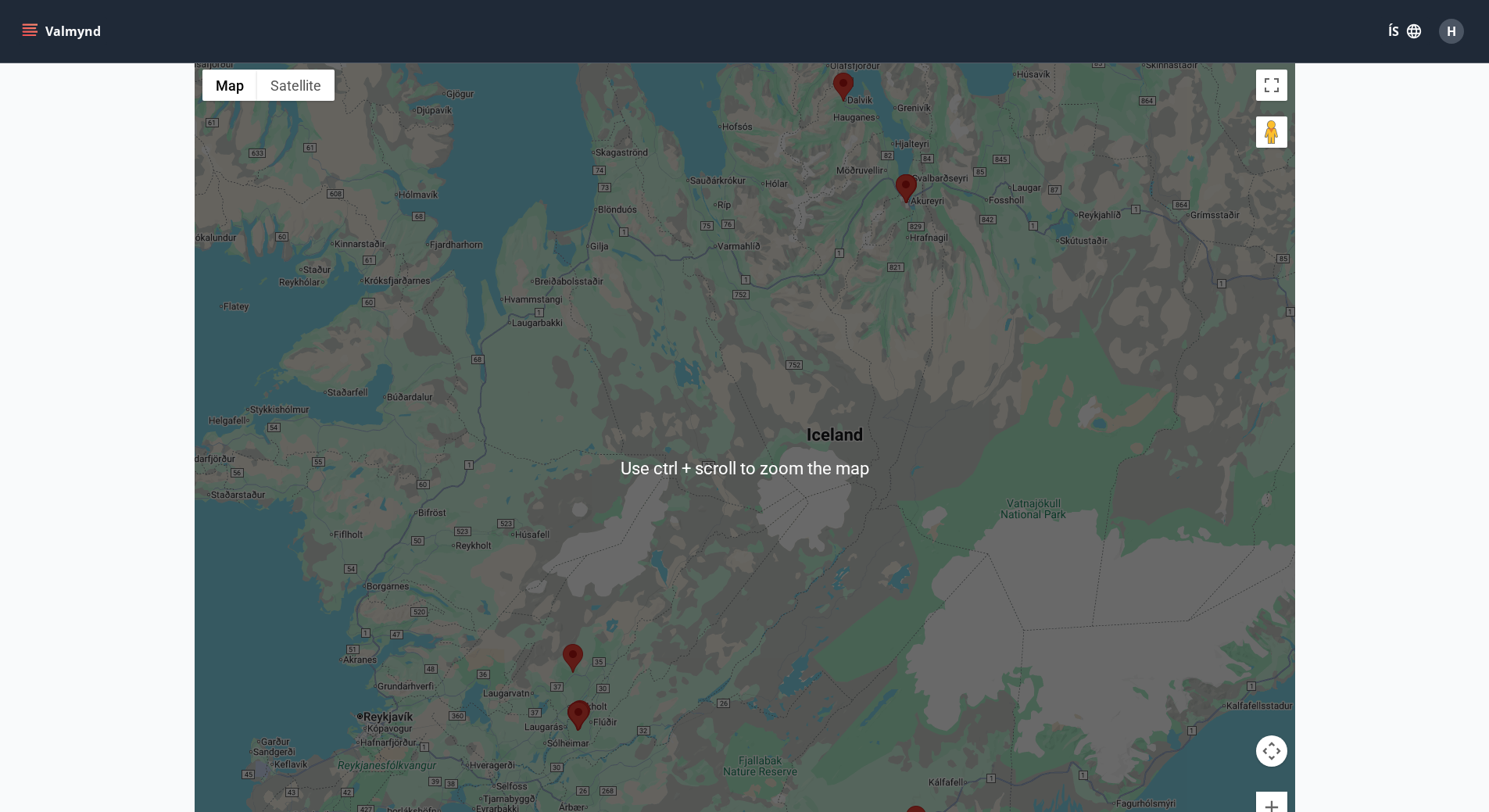
scroll to position [0, 0]
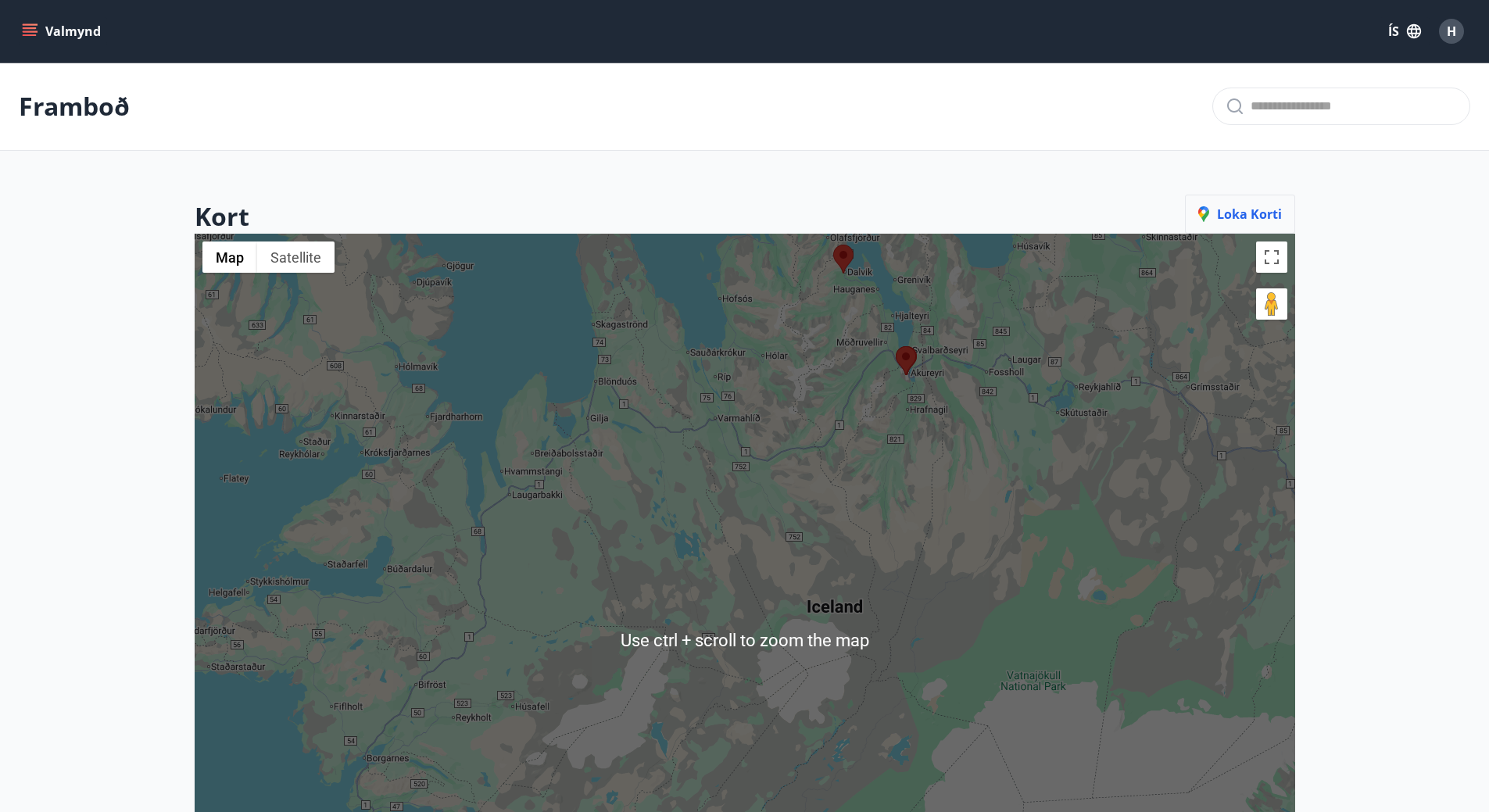
click at [1256, 209] on span "Loka korti" at bounding box center [1240, 214] width 84 height 17
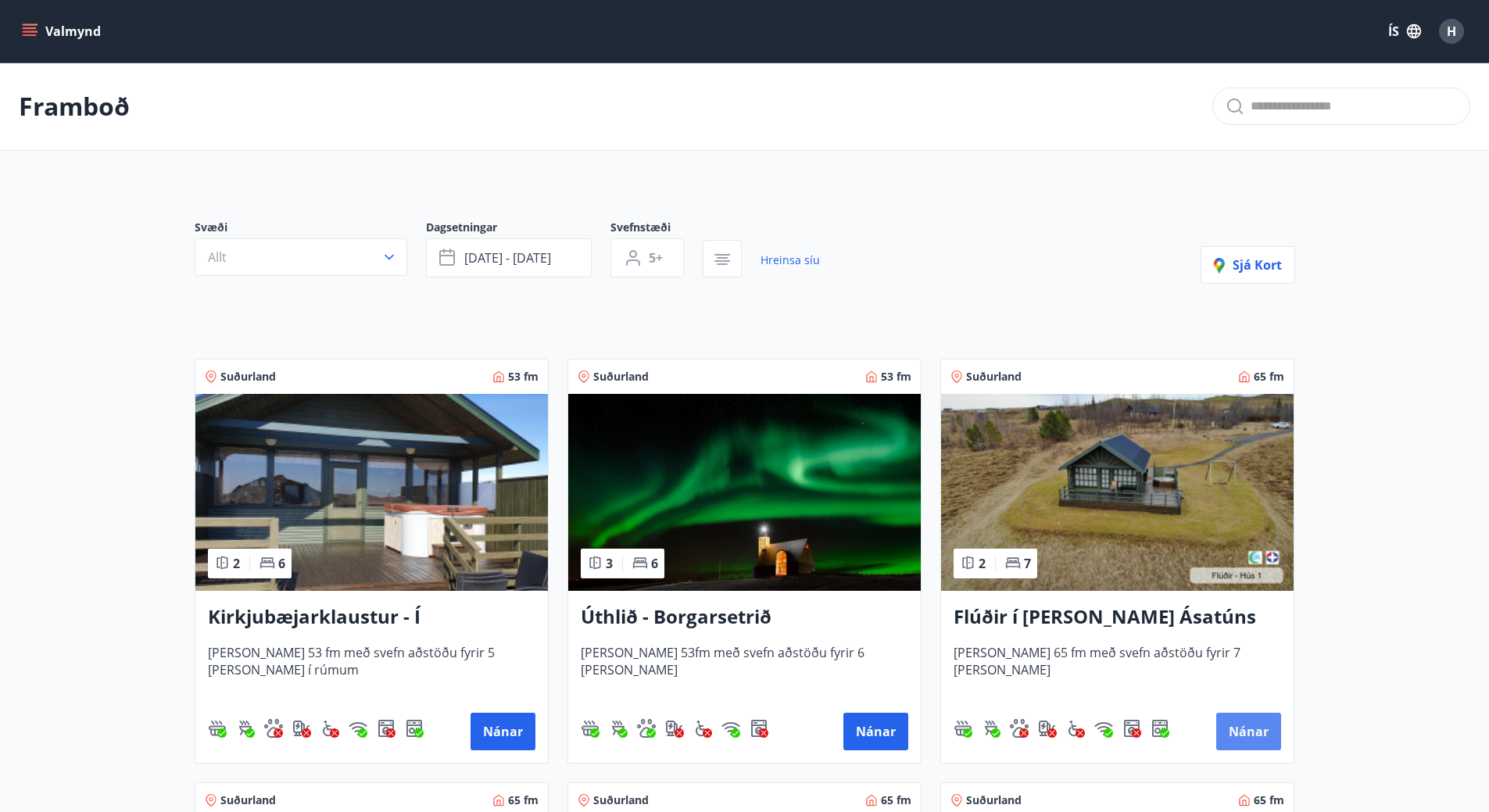
click at [1238, 723] on button "Nánar" at bounding box center [1249, 731] width 65 height 37
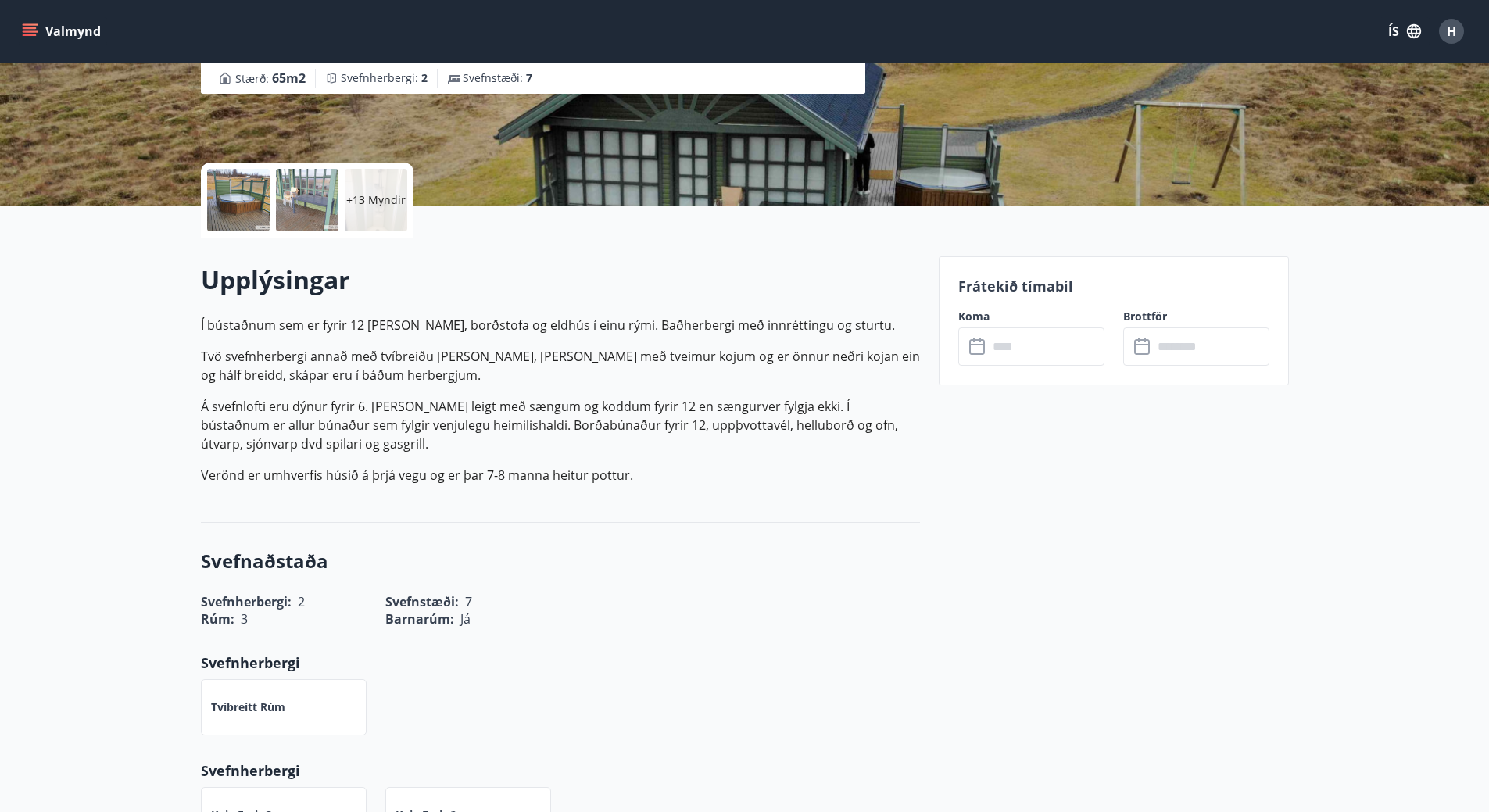
scroll to position [312, 0]
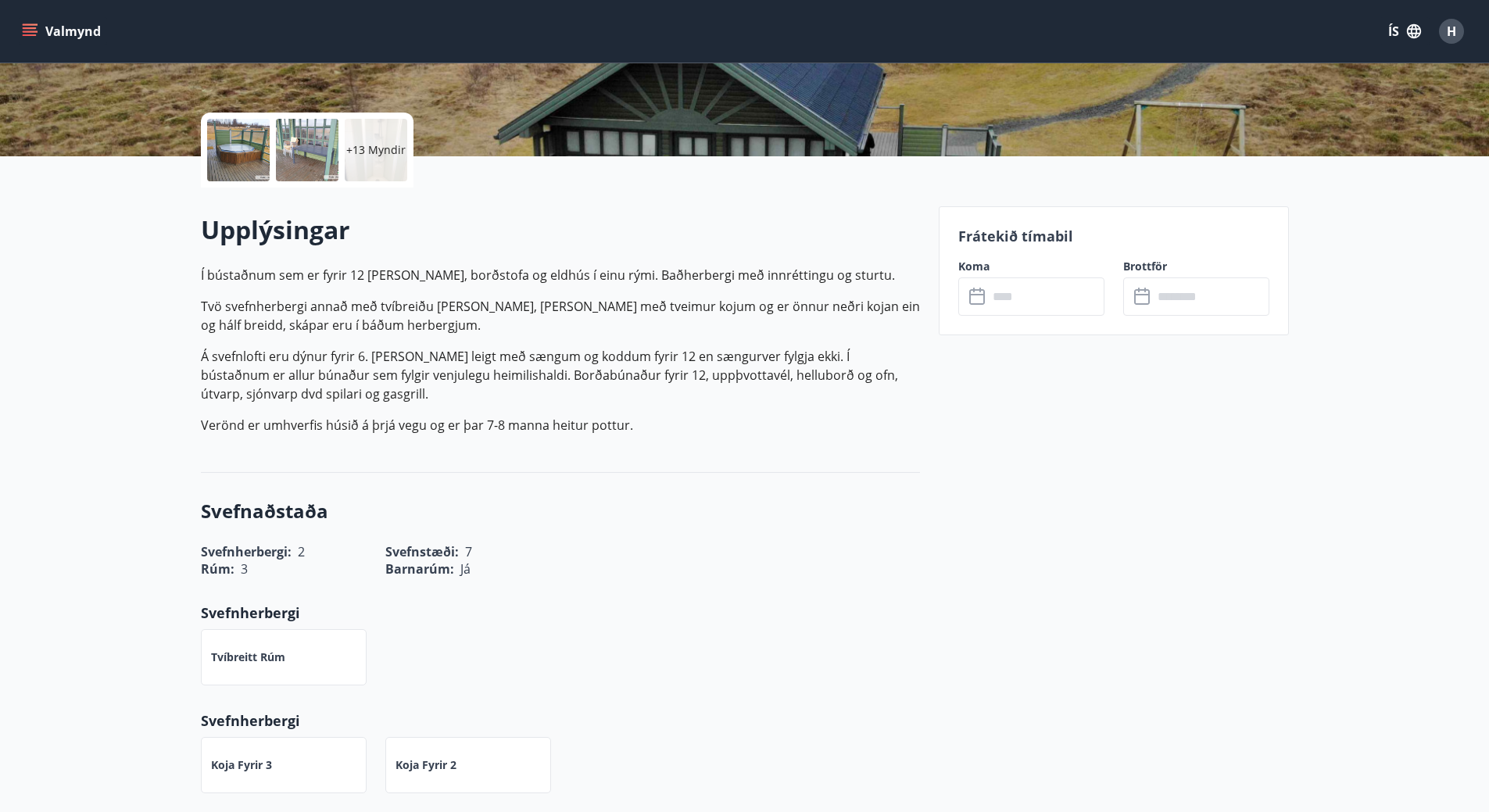
click at [1006, 297] on input "text" at bounding box center [1047, 297] width 116 height 38
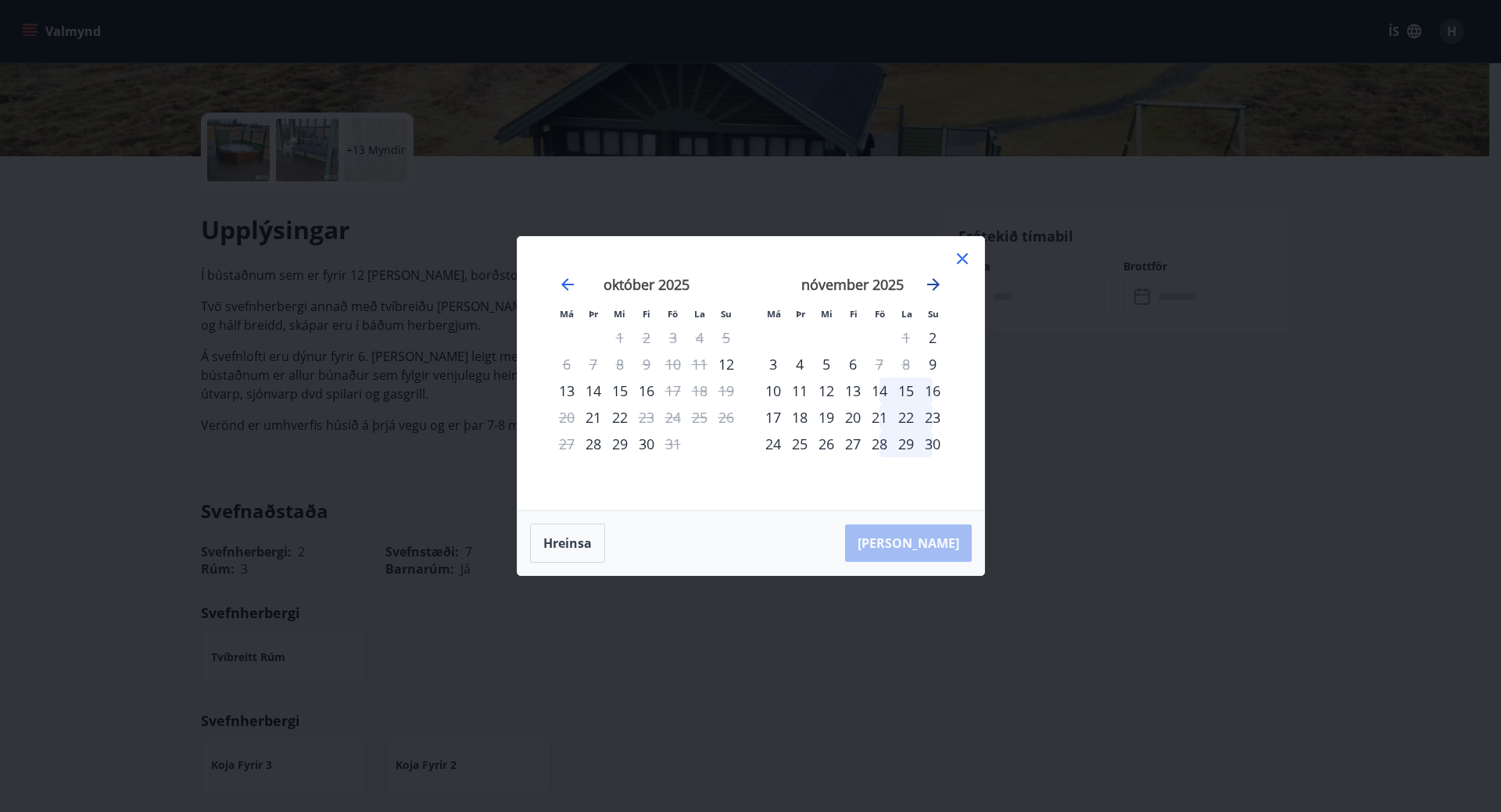
click at [933, 281] on icon "Move forward to switch to the next month." at bounding box center [933, 284] width 13 height 13
click at [881, 386] on div "19" at bounding box center [879, 390] width 27 height 27
click at [876, 418] on div "26" at bounding box center [879, 417] width 27 height 27
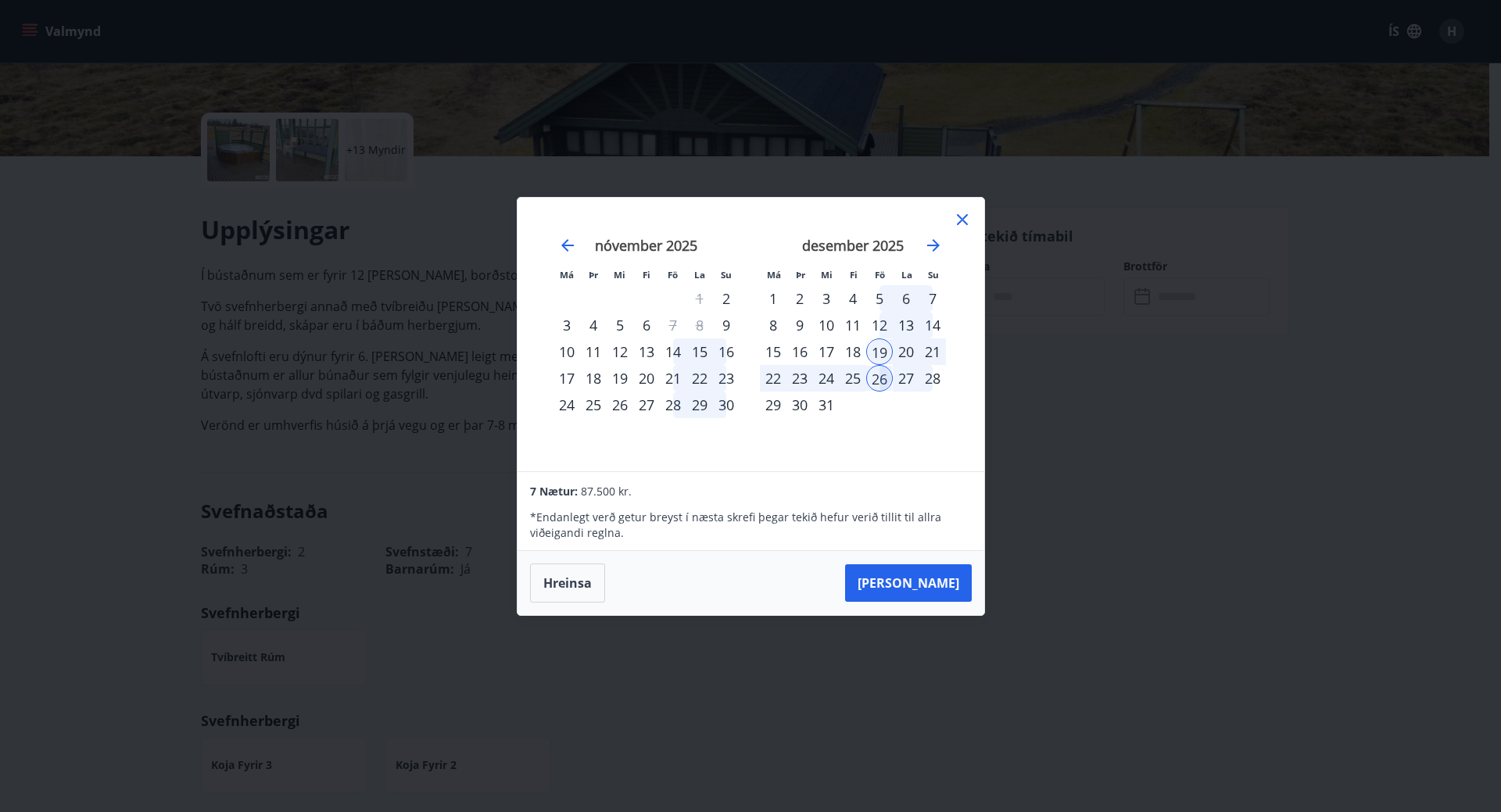
click at [882, 373] on div "26" at bounding box center [879, 377] width 27 height 27
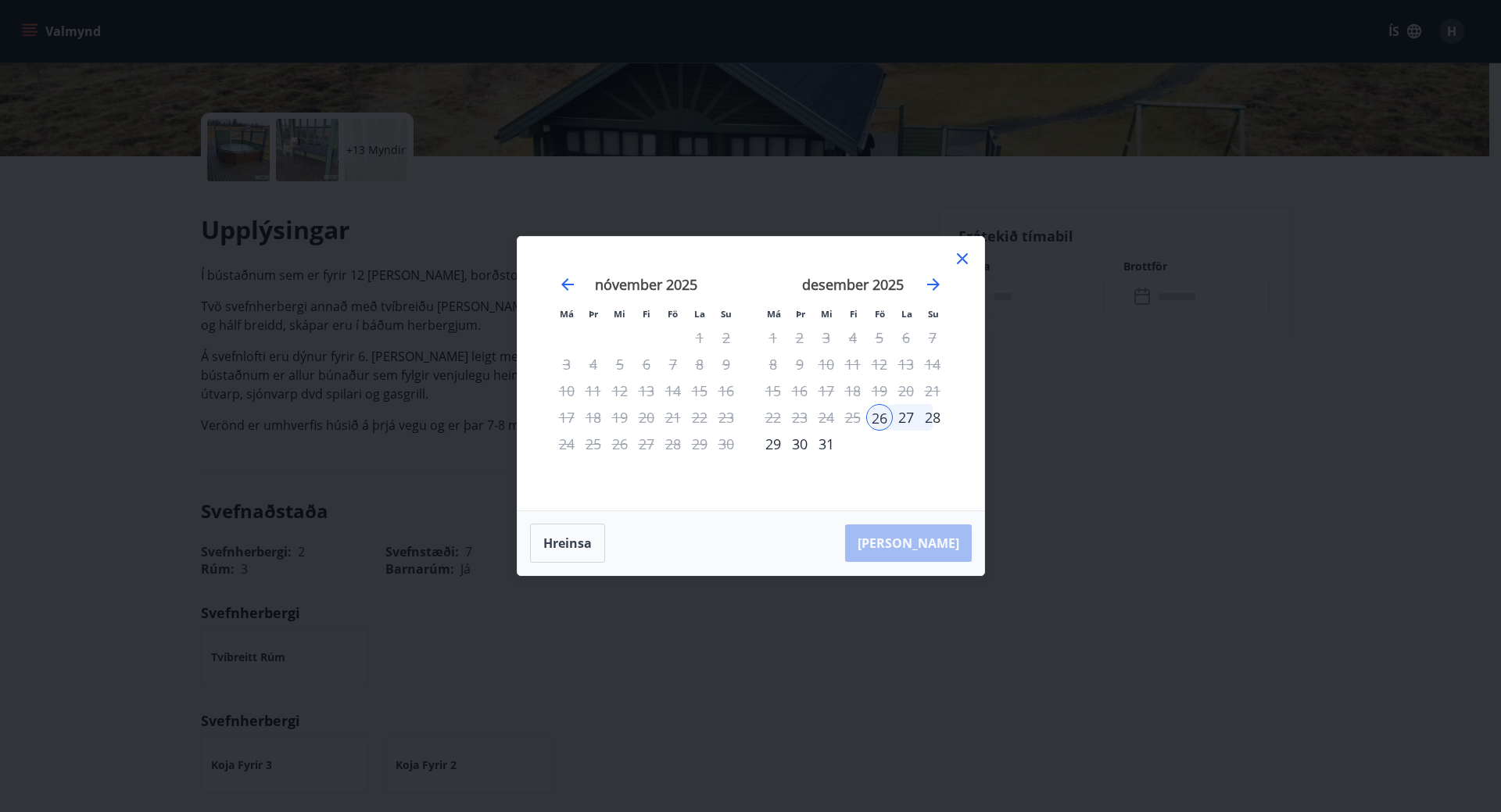
click at [898, 445] on td "Calendar" at bounding box center [906, 443] width 27 height 27
click at [902, 416] on div "27" at bounding box center [906, 417] width 27 height 27
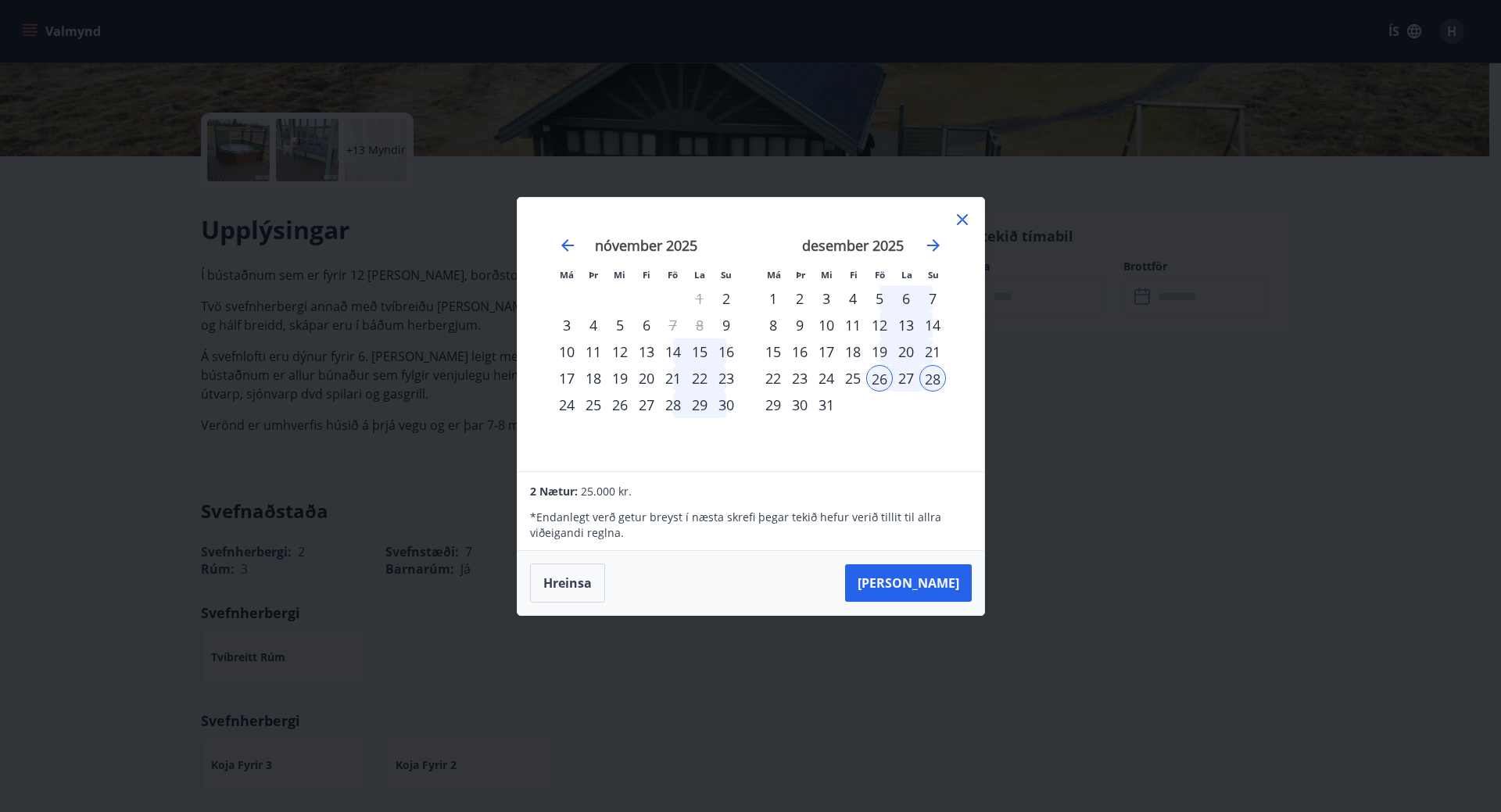
click at [884, 352] on div "19" at bounding box center [879, 351] width 27 height 27
click at [772, 376] on div "22" at bounding box center [773, 377] width 27 height 27
click at [879, 376] on div "26" at bounding box center [879, 377] width 27 height 27
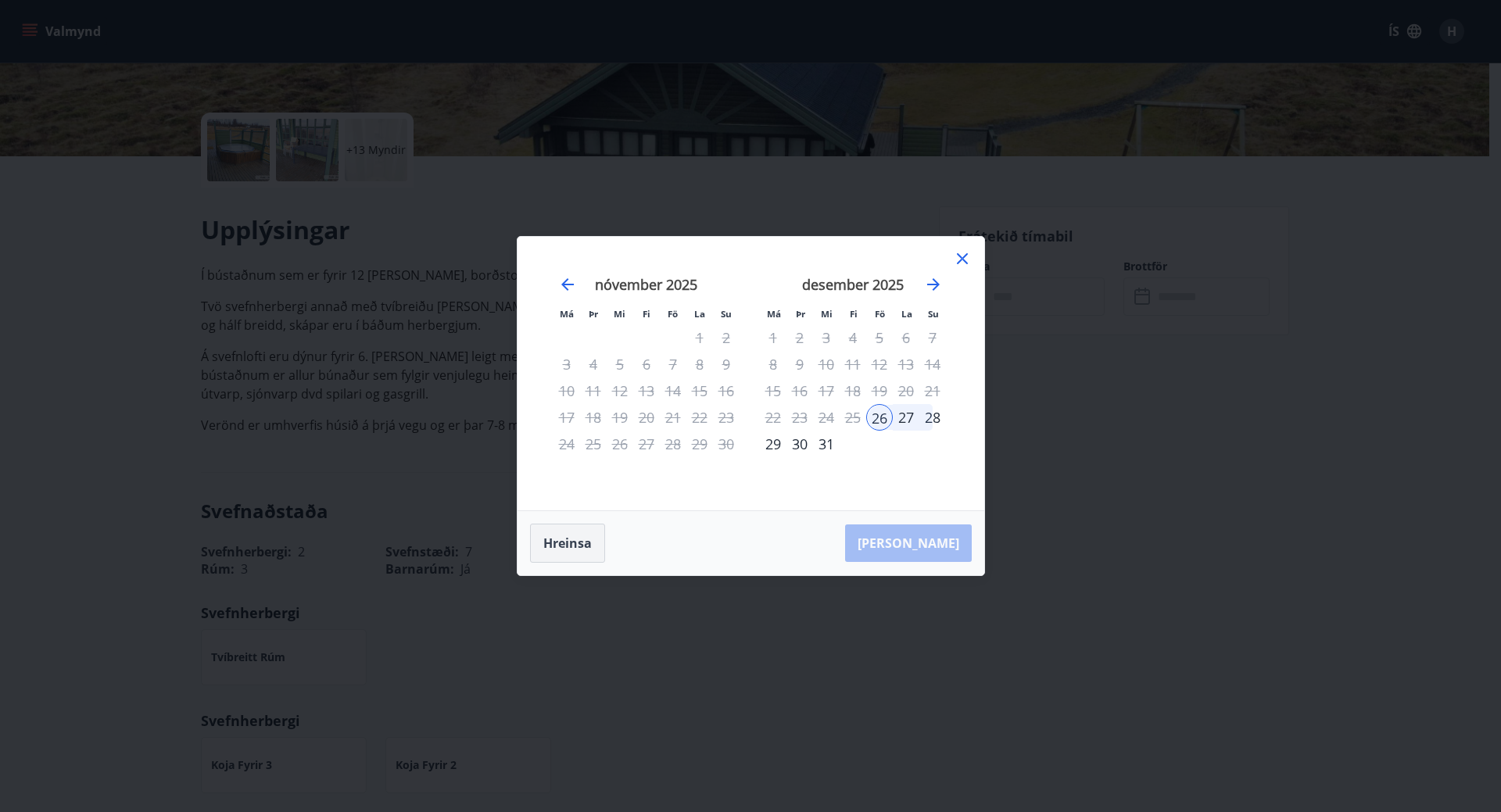
click at [551, 541] on button "Hreinsa" at bounding box center [568, 543] width 75 height 39
click at [770, 413] on div "22" at bounding box center [773, 417] width 27 height 27
click at [883, 415] on div "26" at bounding box center [879, 417] width 27 height 27
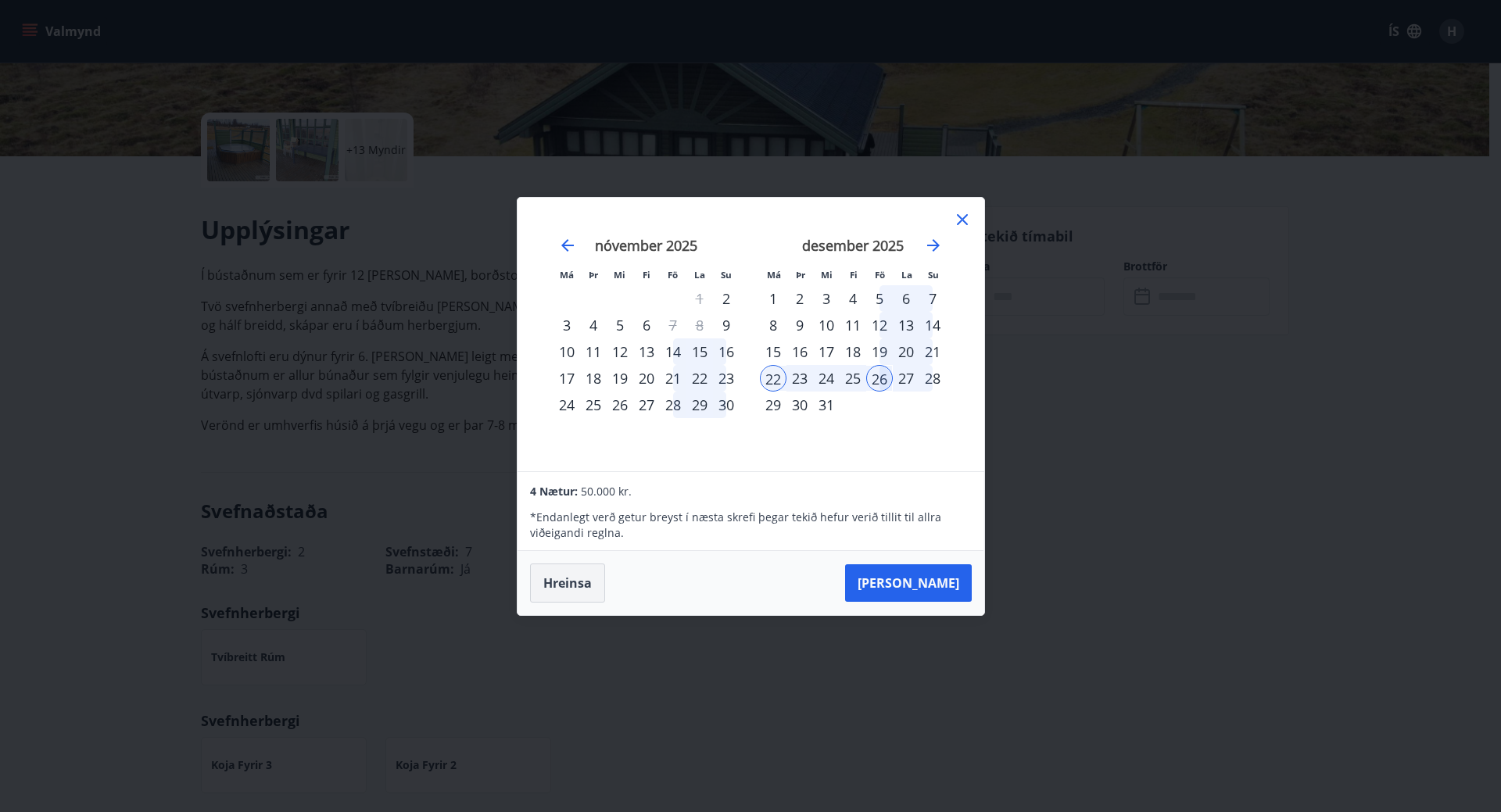
click at [568, 578] on button "Hreinsa" at bounding box center [568, 583] width 75 height 39
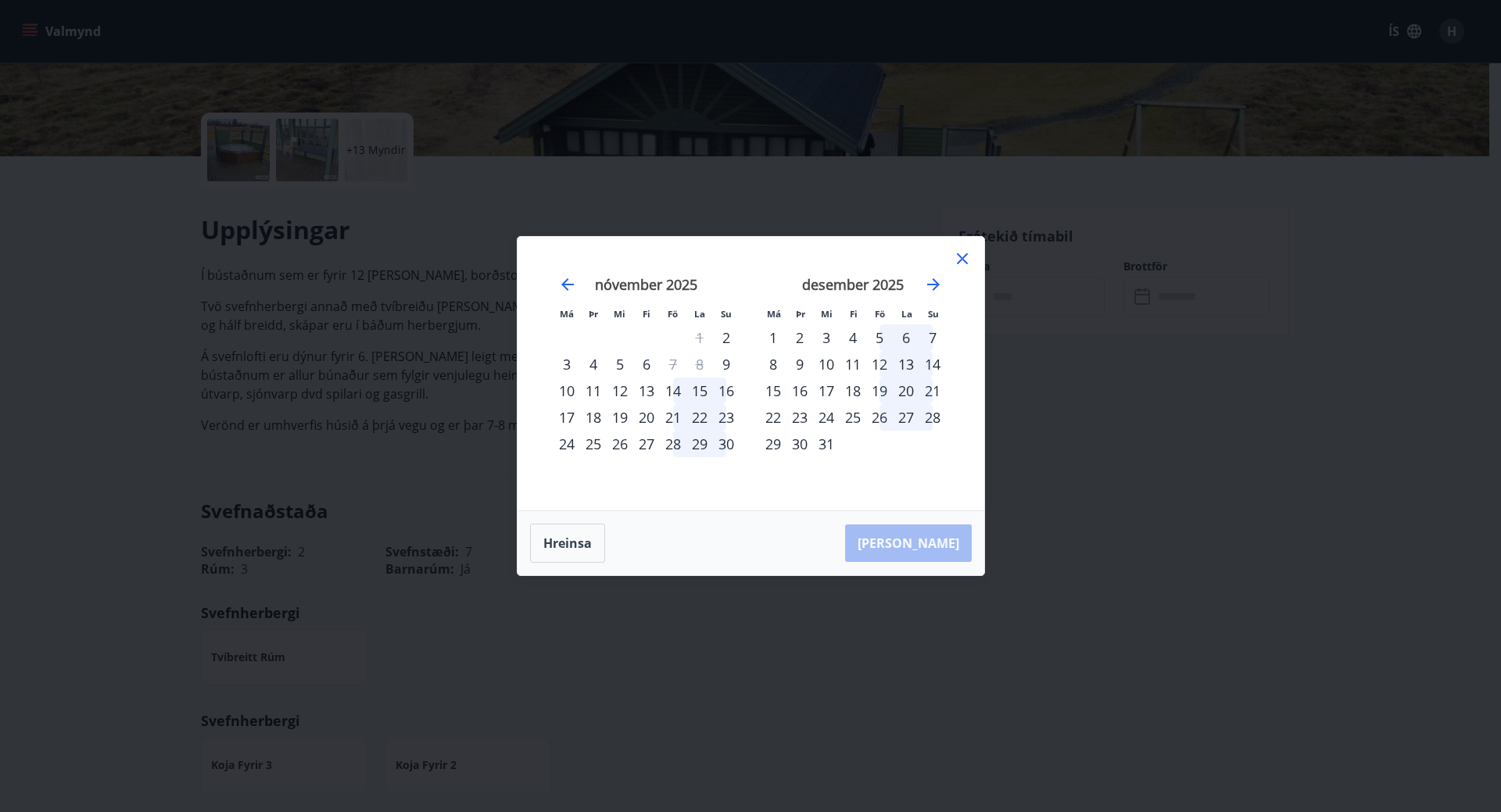
click at [960, 251] on icon at bounding box center [962, 258] width 19 height 19
